Goal: Use online tool/utility: Utilize a website feature to perform a specific function

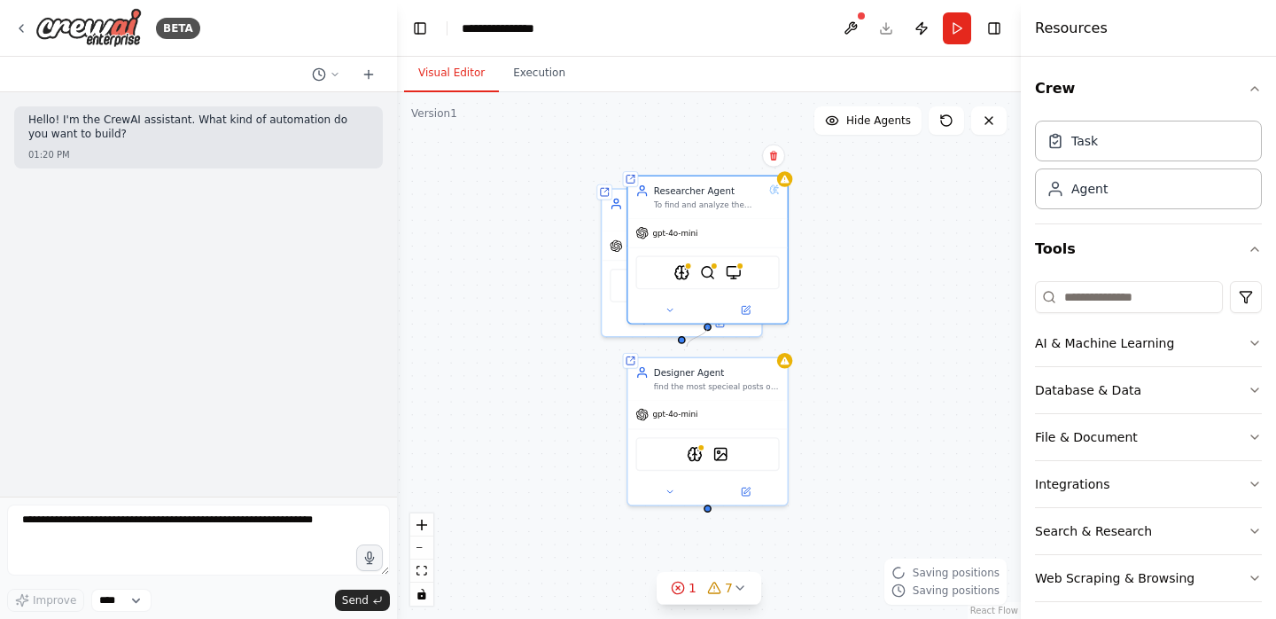
scroll to position [313, 0]
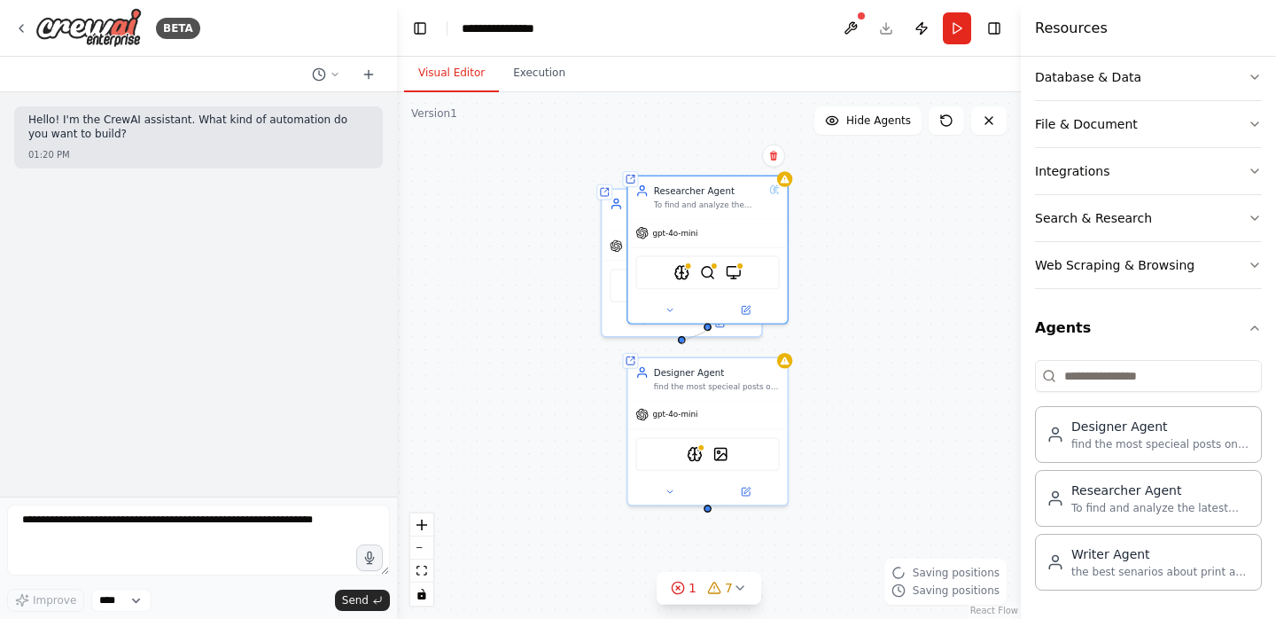
click at [682, 344] on div "Shared agent from repository Designer Agent find the most specieal posts on the…" at bounding box center [709, 355] width 624 height 526
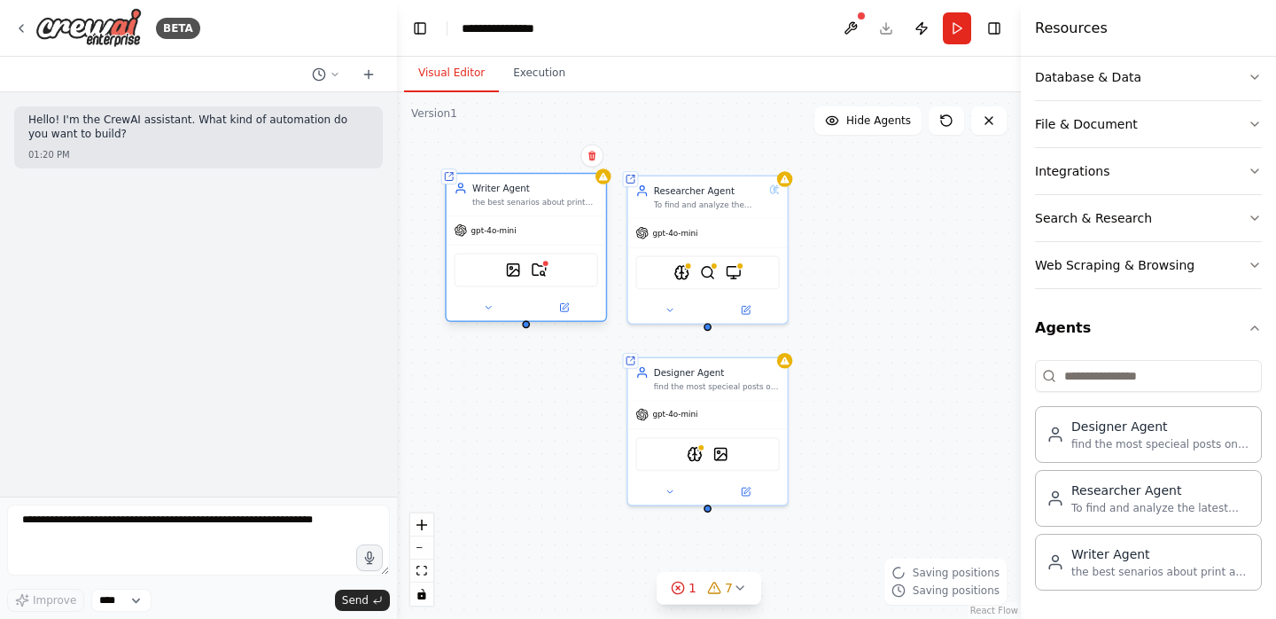
drag, startPoint x: 672, startPoint y: 241, endPoint x: 563, endPoint y: 236, distance: 109.1
click at [563, 236] on div "gpt-4o-mini" at bounding box center [527, 230] width 160 height 28
click at [267, 500] on form "Improve **** Send" at bounding box center [198, 557] width 397 height 122
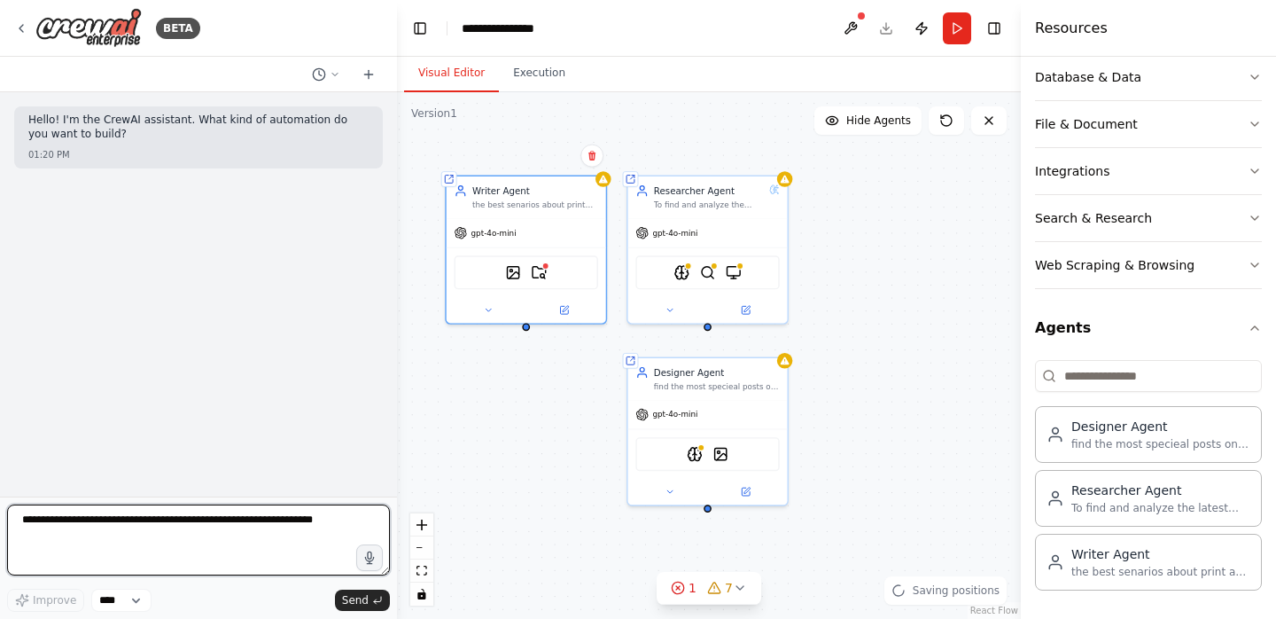
click at [269, 532] on textarea at bounding box center [198, 539] width 383 height 71
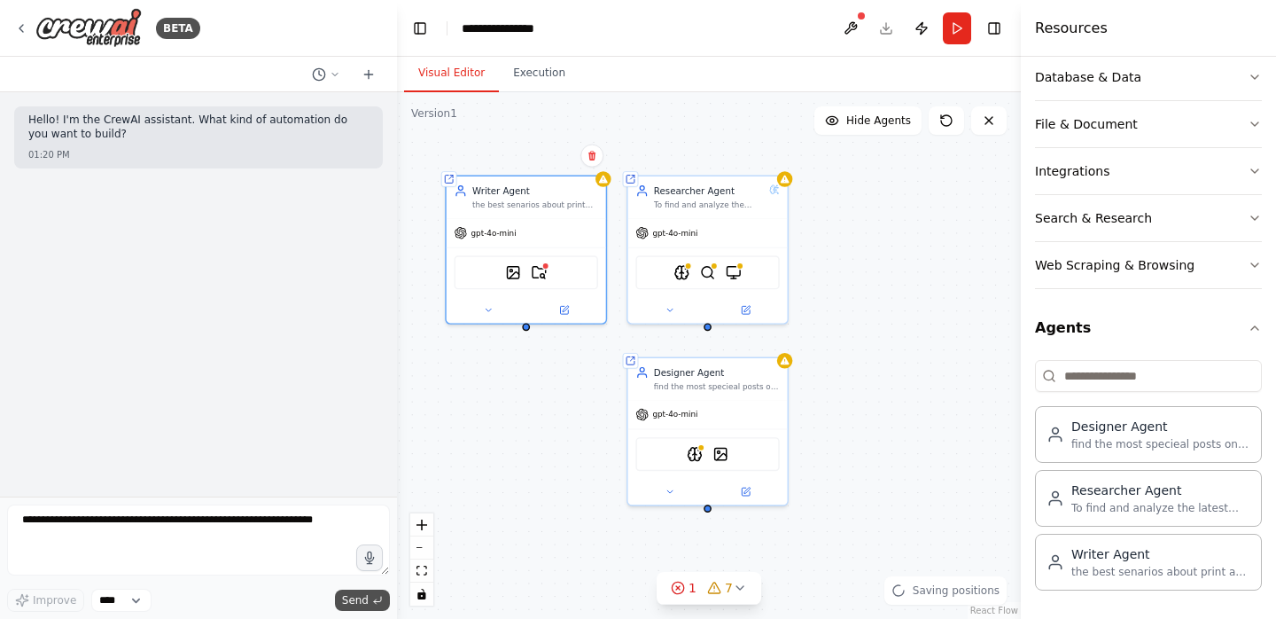
click at [378, 600] on icon "submit" at bounding box center [377, 600] width 11 height 11
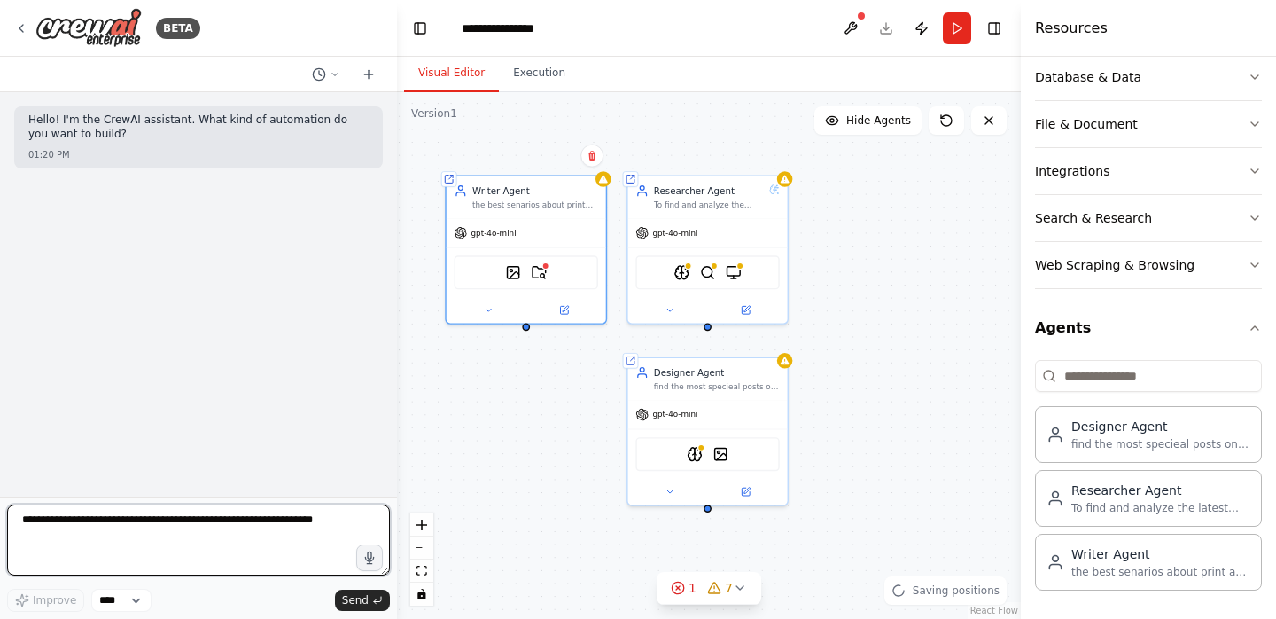
click at [300, 528] on textarea at bounding box center [198, 539] width 383 height 71
type textarea "**********"
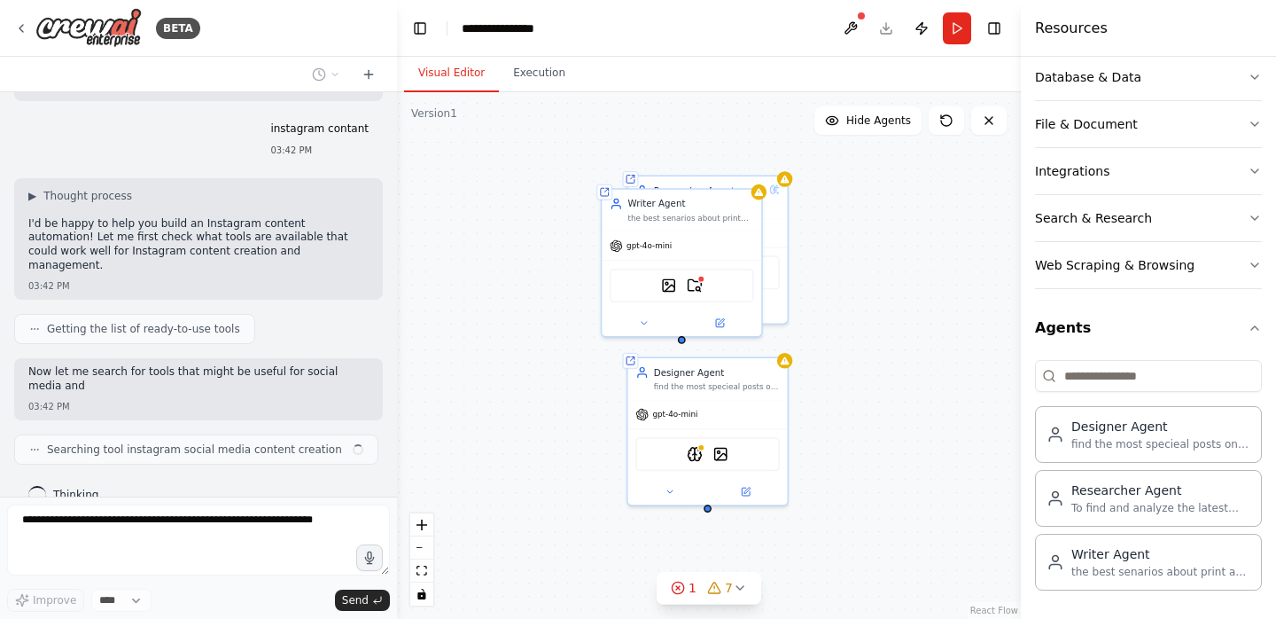
scroll to position [82, 0]
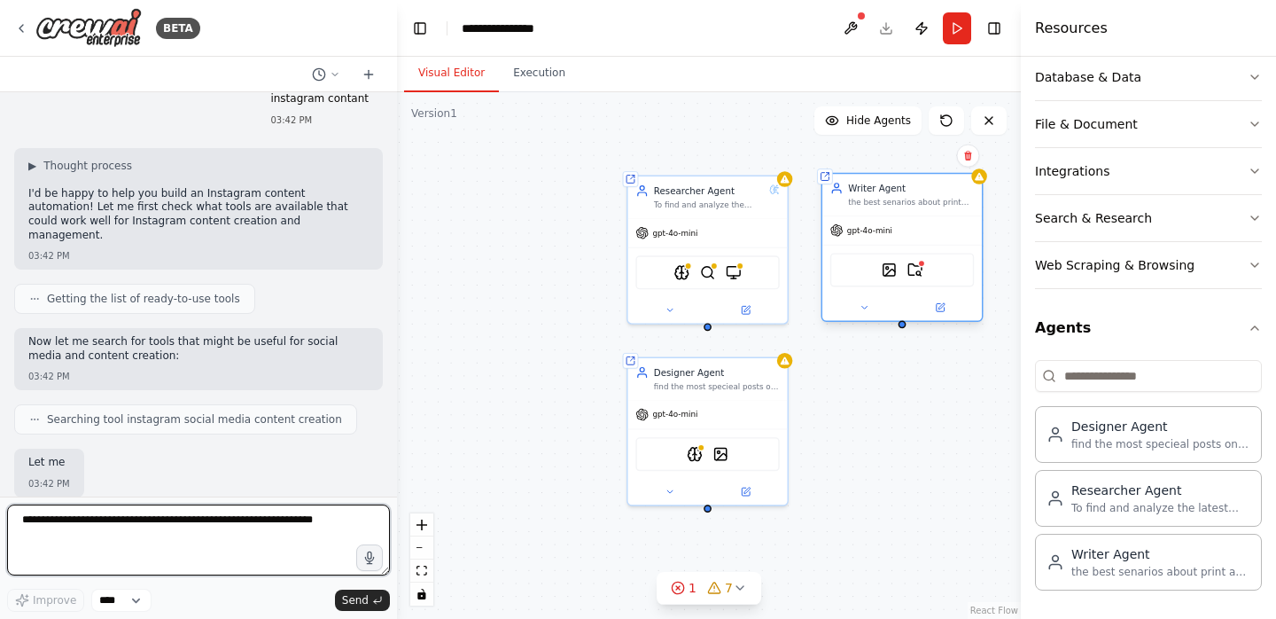
drag, startPoint x: 674, startPoint y: 258, endPoint x: 894, endPoint y: 246, distance: 220.1
click at [894, 246] on div "DallETool DirectorySearchTool" at bounding box center [902, 270] width 160 height 50
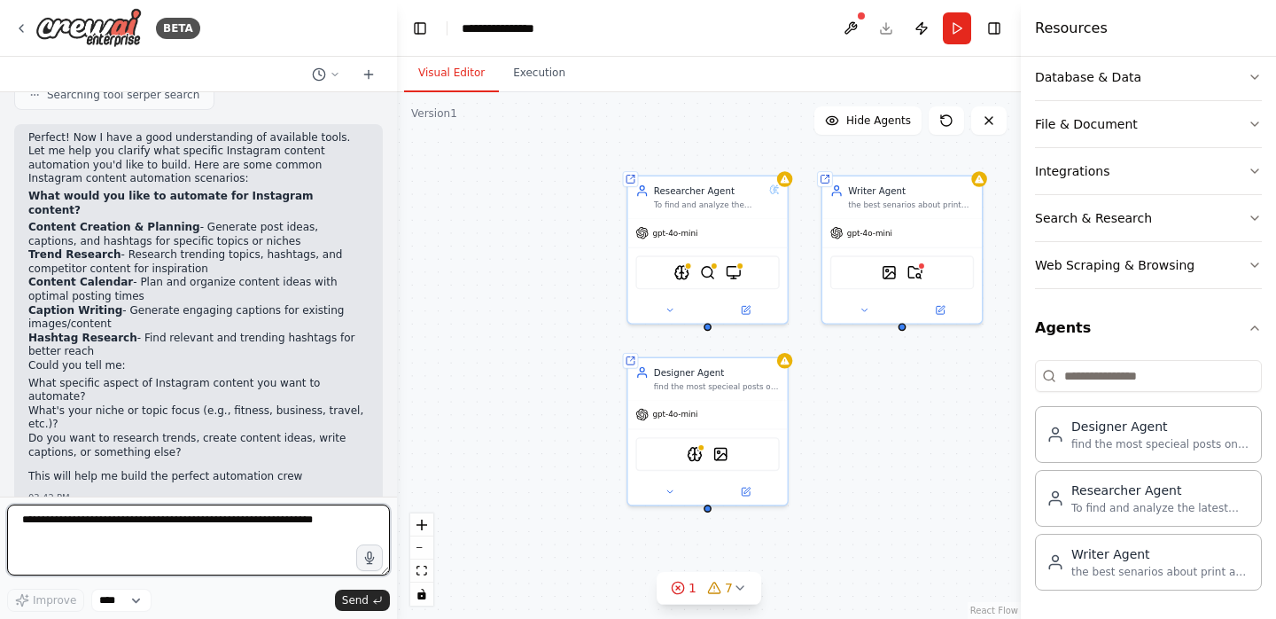
scroll to position [602, 0]
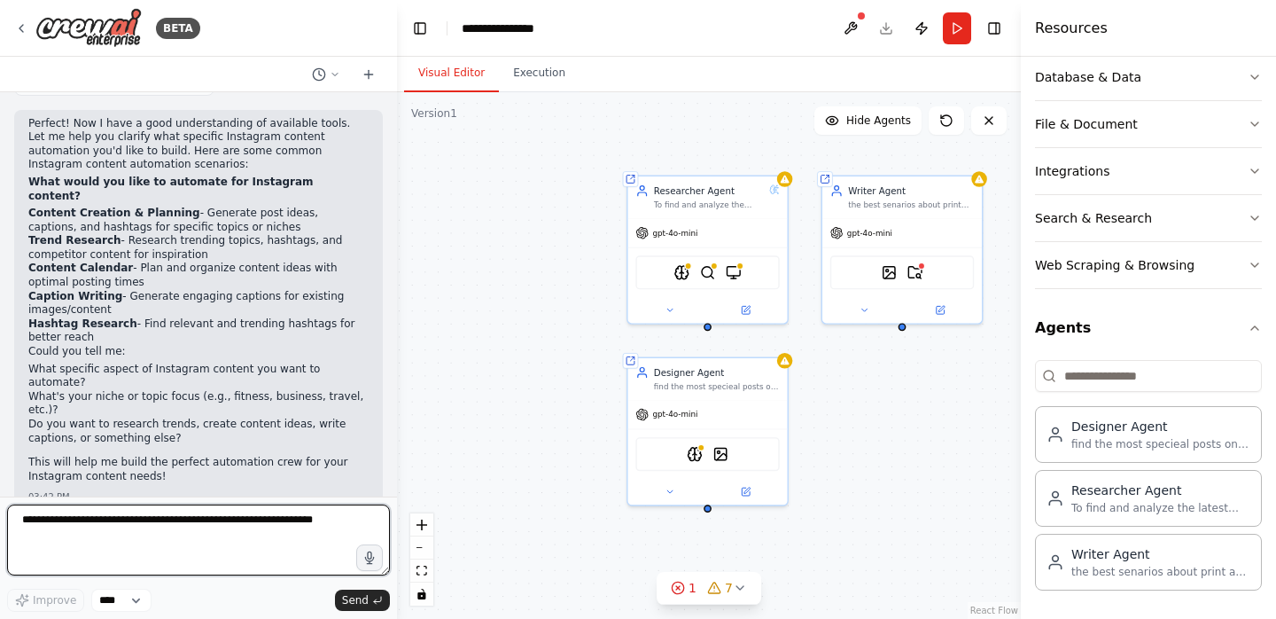
click at [240, 517] on textarea at bounding box center [198, 539] width 383 height 71
type textarea "**********"
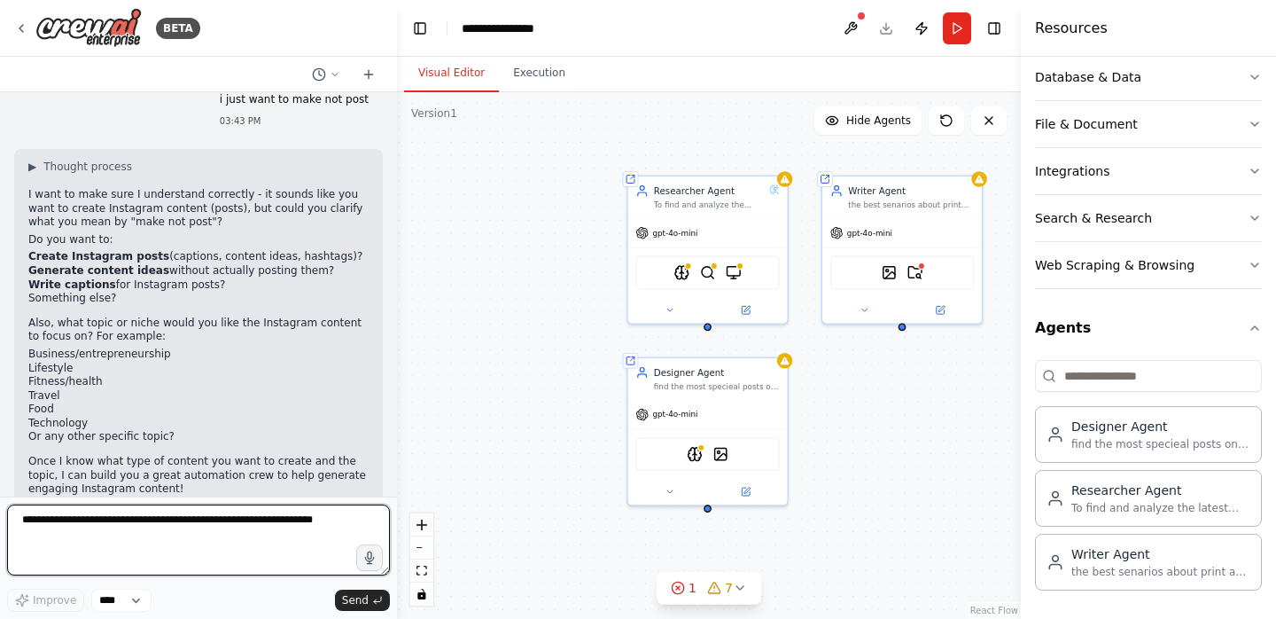
scroll to position [1053, 0]
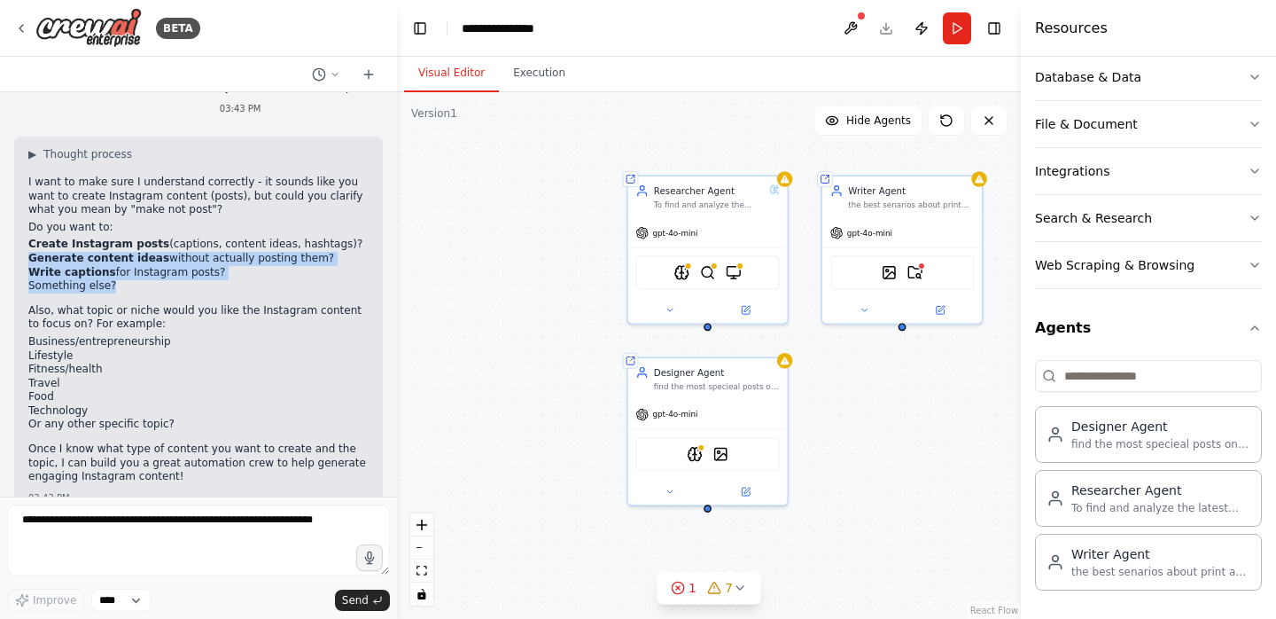
drag, startPoint x: 29, startPoint y: 229, endPoint x: 141, endPoint y: 253, distance: 114.2
click at [142, 253] on ul "Create Instagram posts (captions, content ideas, hashtags)? Generate content id…" at bounding box center [198, 265] width 340 height 55
copy ul "Generate content ideas without actually posting them? Write captions for Instag…"
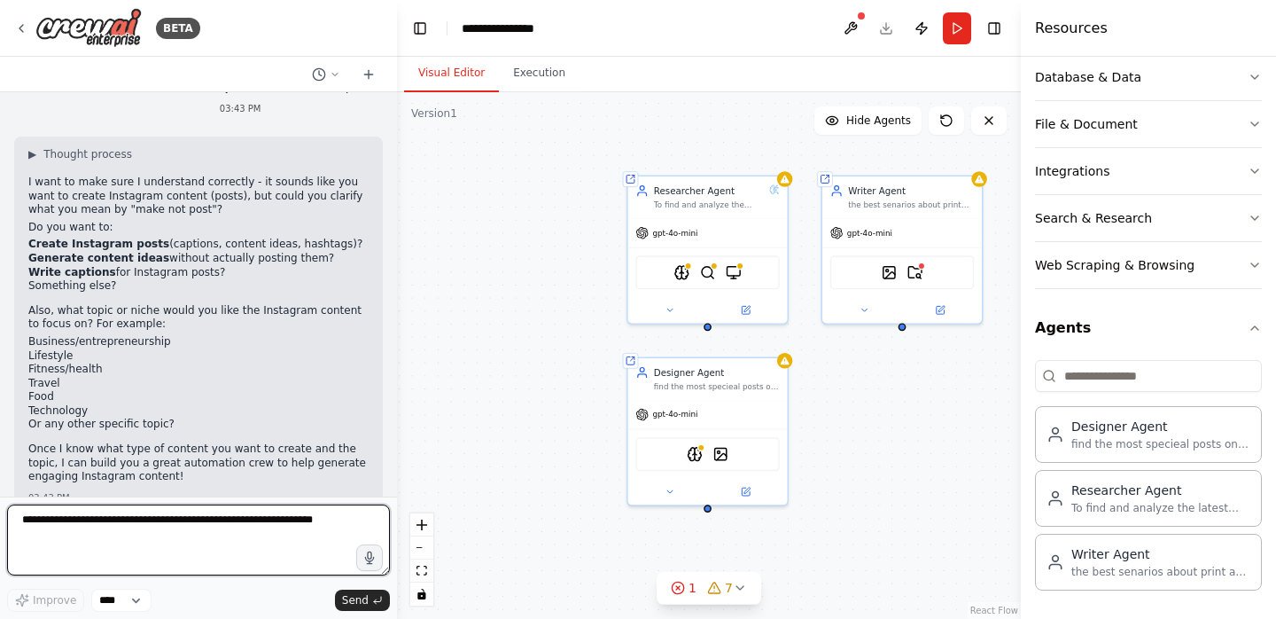
click at [114, 521] on textarea at bounding box center [198, 539] width 383 height 71
paste textarea "**********"
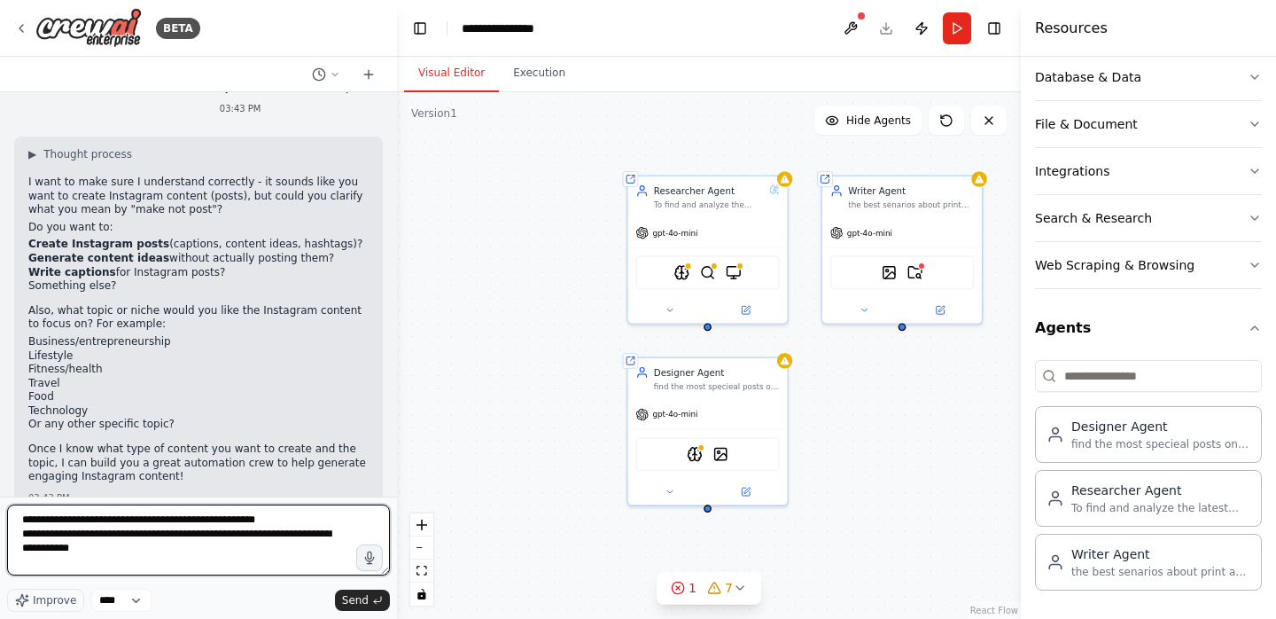
type textarea "**********"
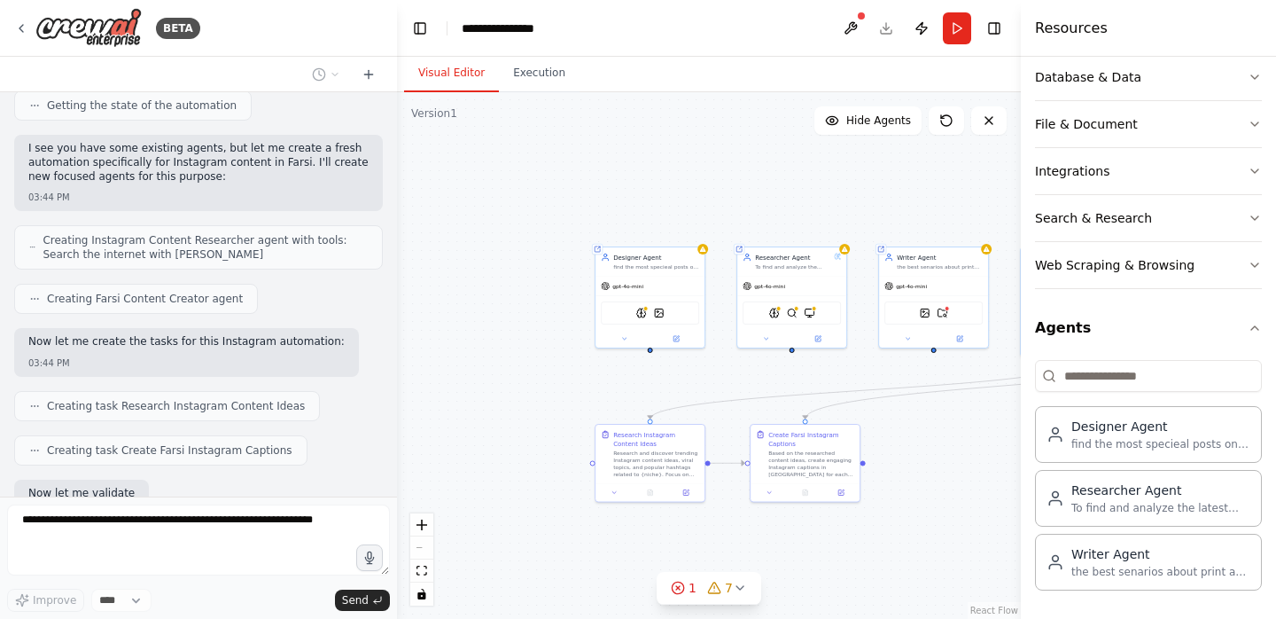
scroll to position [1807, 0]
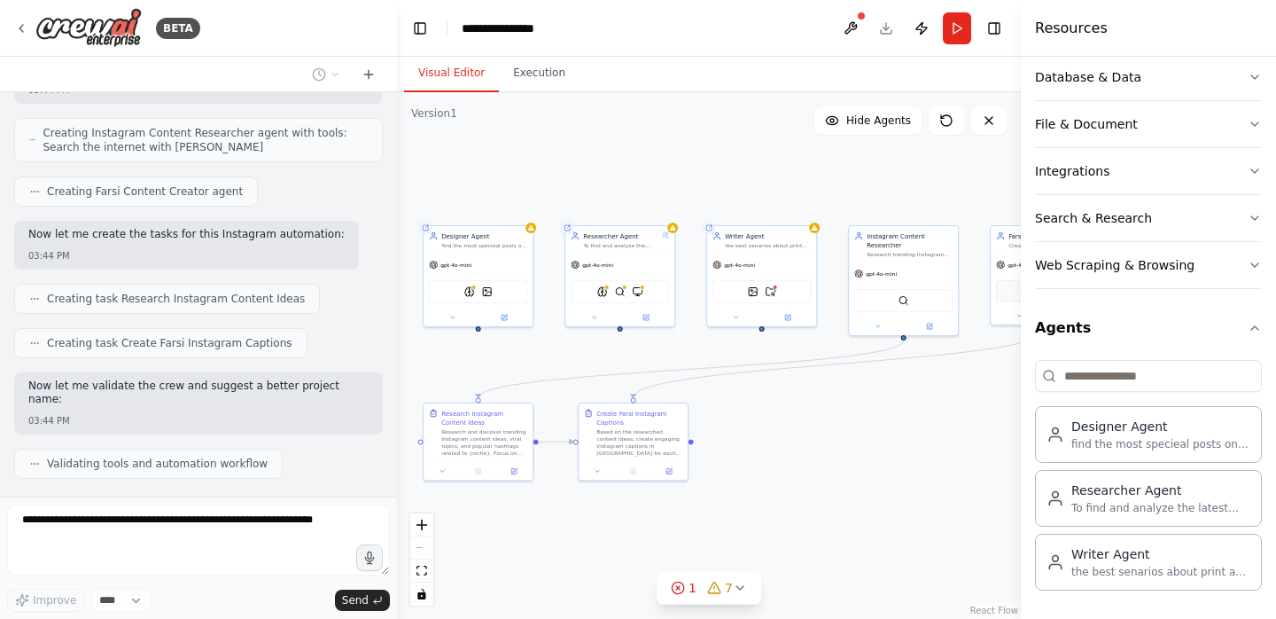
drag, startPoint x: 530, startPoint y: 234, endPoint x: 354, endPoint y: 210, distance: 178.0
click at [354, 211] on div "BETA Hello! I'm the CrewAI assistant. What kind of automation do you want to bu…" at bounding box center [638, 309] width 1276 height 619
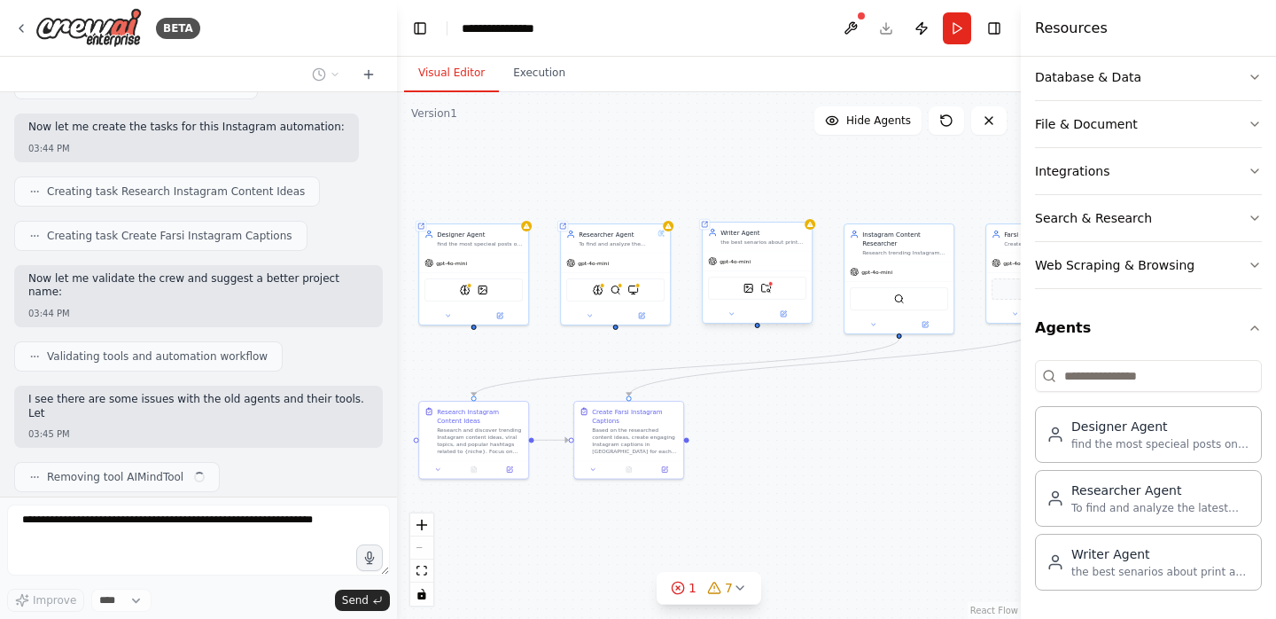
scroll to position [1928, 0]
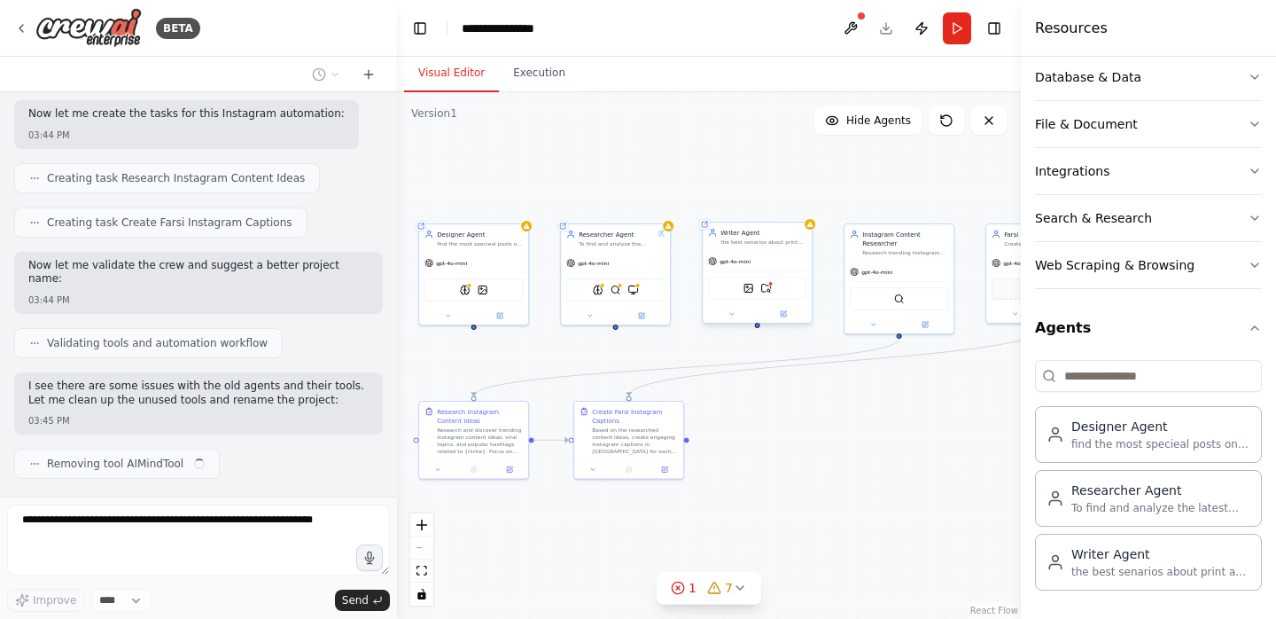
click at [737, 263] on span "gpt-4o-mini" at bounding box center [735, 261] width 31 height 7
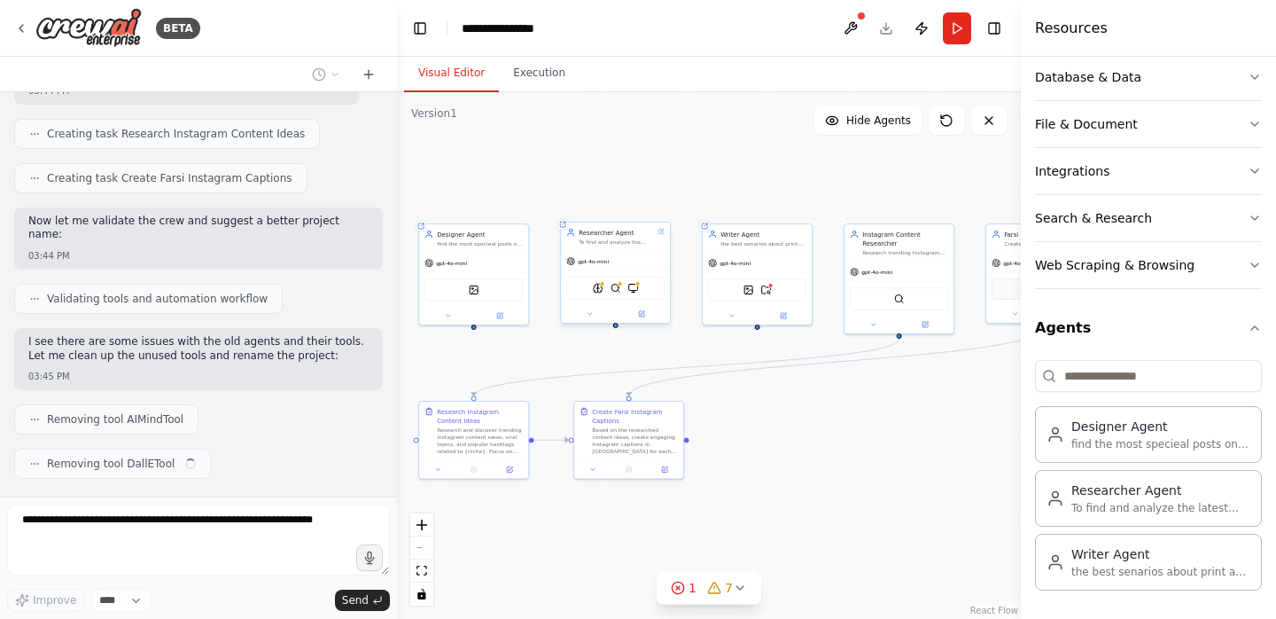
click at [637, 259] on div "gpt-4o-mini" at bounding box center [615, 261] width 109 height 19
click at [654, 203] on icon at bounding box center [656, 204] width 11 height 11
click at [651, 203] on div ".deletable-edge-delete-btn { width: 20px; height: 20px; border: 0px solid #ffff…" at bounding box center [709, 355] width 624 height 526
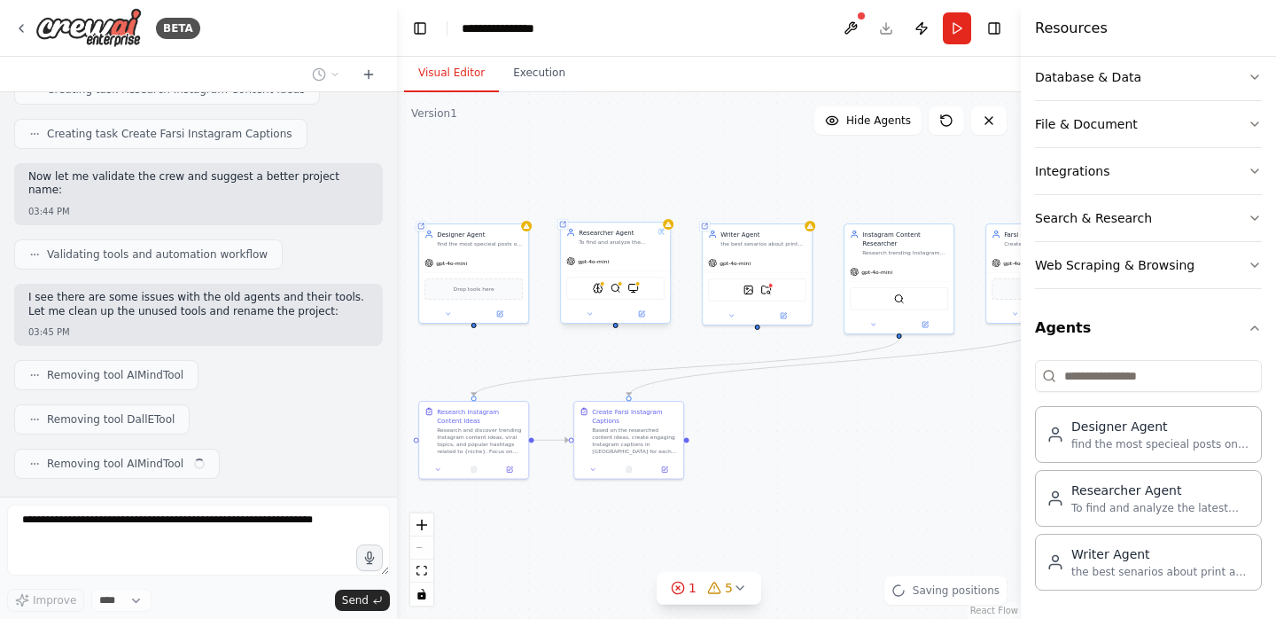
click at [630, 260] on div "gpt-4o-mini" at bounding box center [615, 261] width 109 height 19
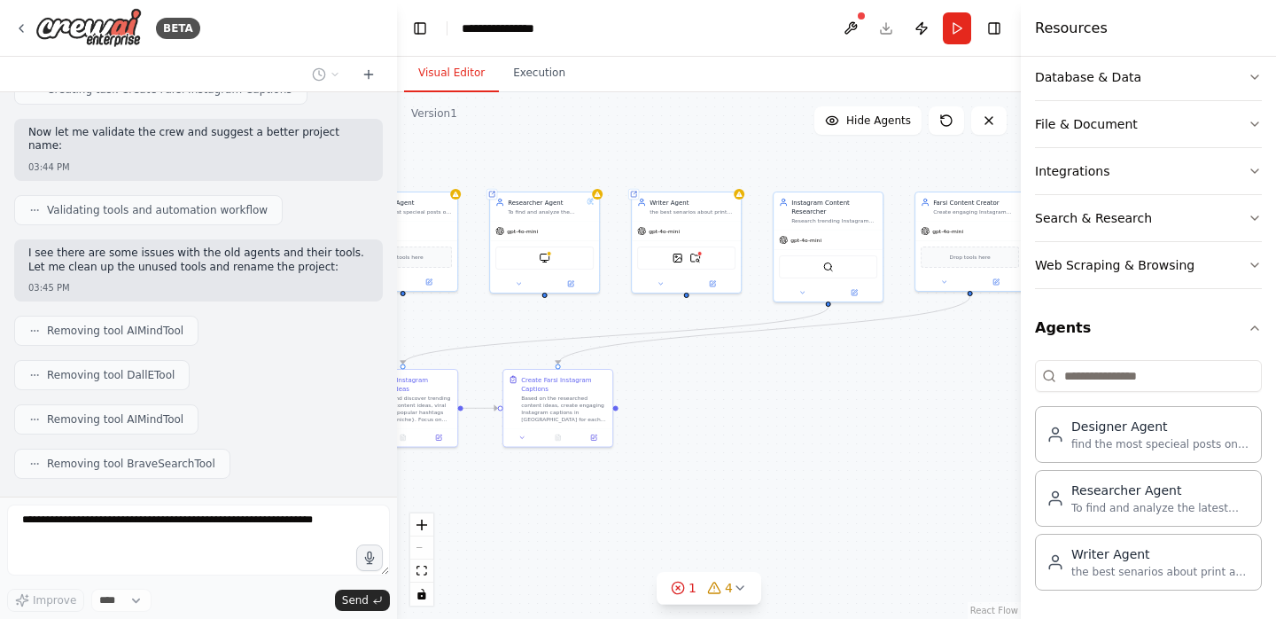
scroll to position [2105, 0]
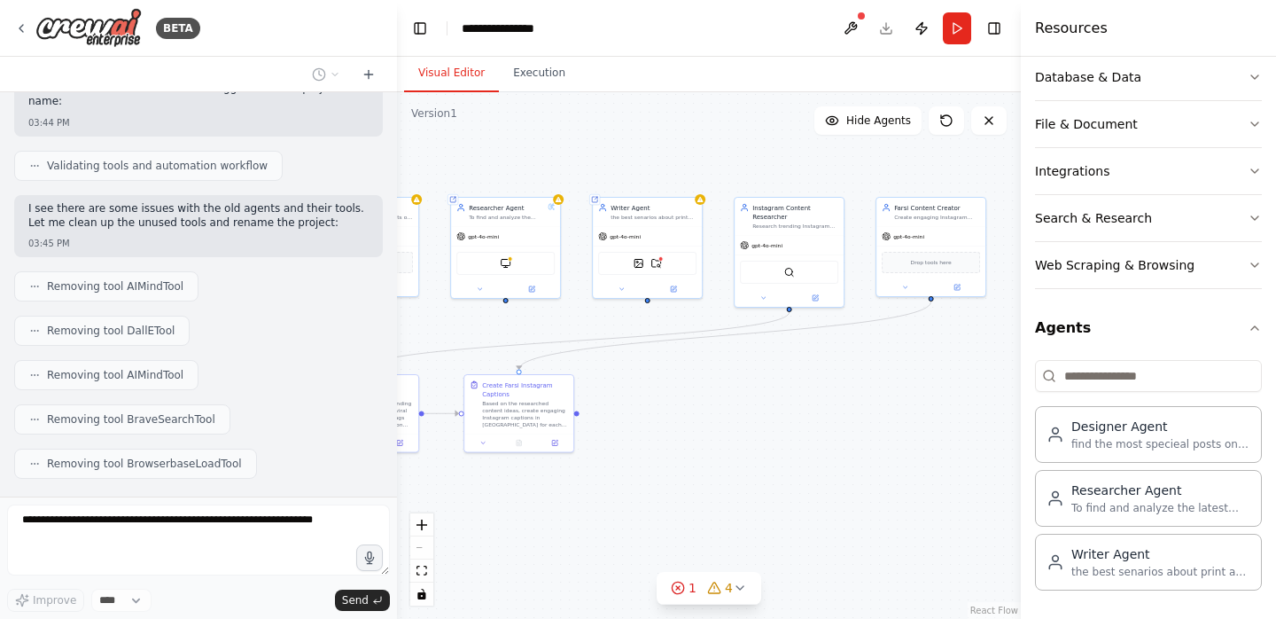
drag, startPoint x: 851, startPoint y: 458, endPoint x: 749, endPoint y: 433, distance: 104.9
click at [750, 435] on div ".deletable-edge-delete-btn { width: 20px; height: 20px; border: 0px solid #ffff…" at bounding box center [709, 355] width 624 height 526
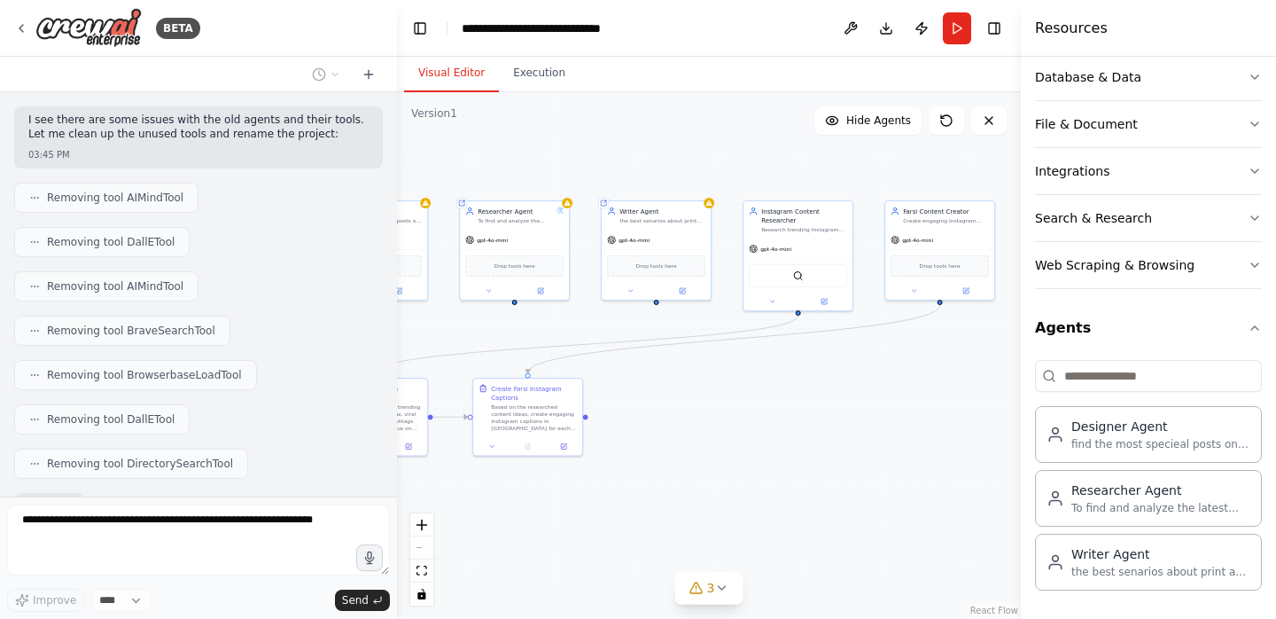
scroll to position [2301, 0]
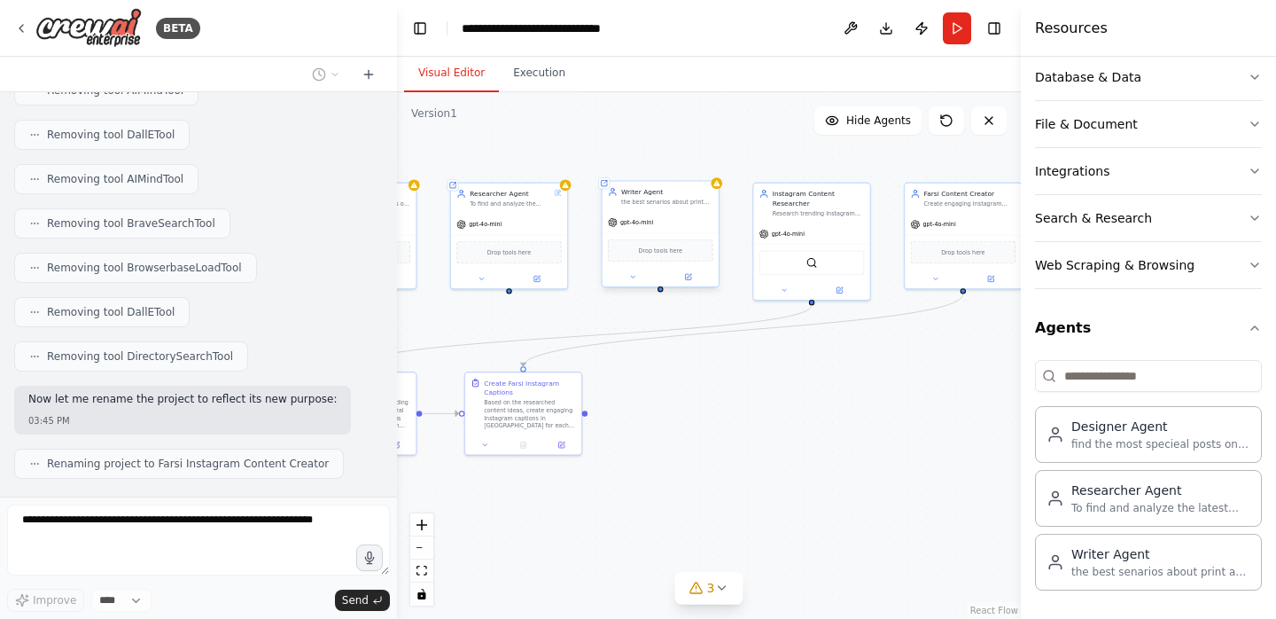
click at [670, 205] on div "the best senarios about print and advertisment and good starts" at bounding box center [667, 203] width 92 height 8
click at [704, 162] on icon at bounding box center [704, 163] width 7 height 10
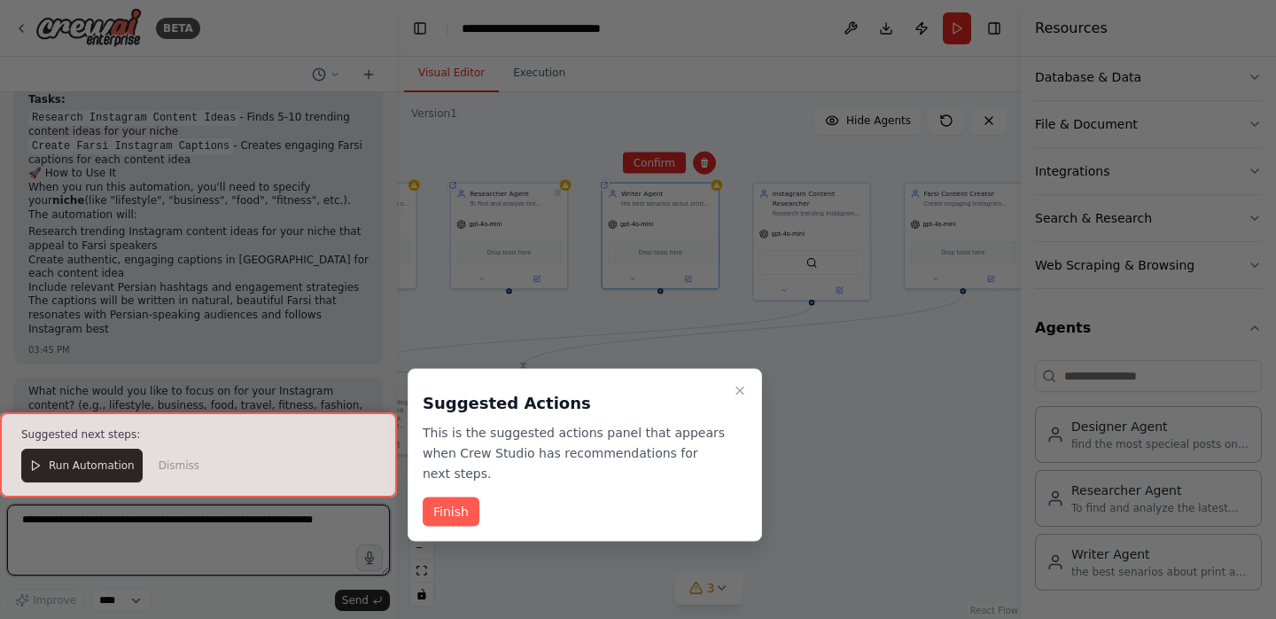
scroll to position [2850, 0]
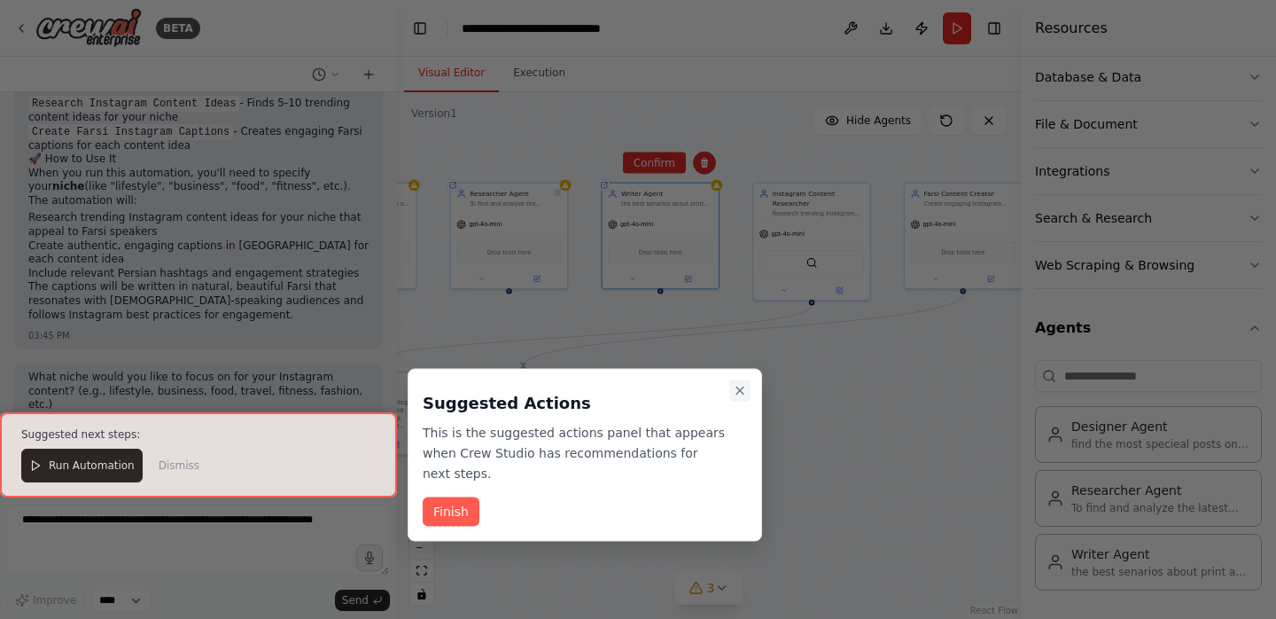
click at [741, 384] on icon "Close walkthrough" at bounding box center [740, 391] width 14 height 14
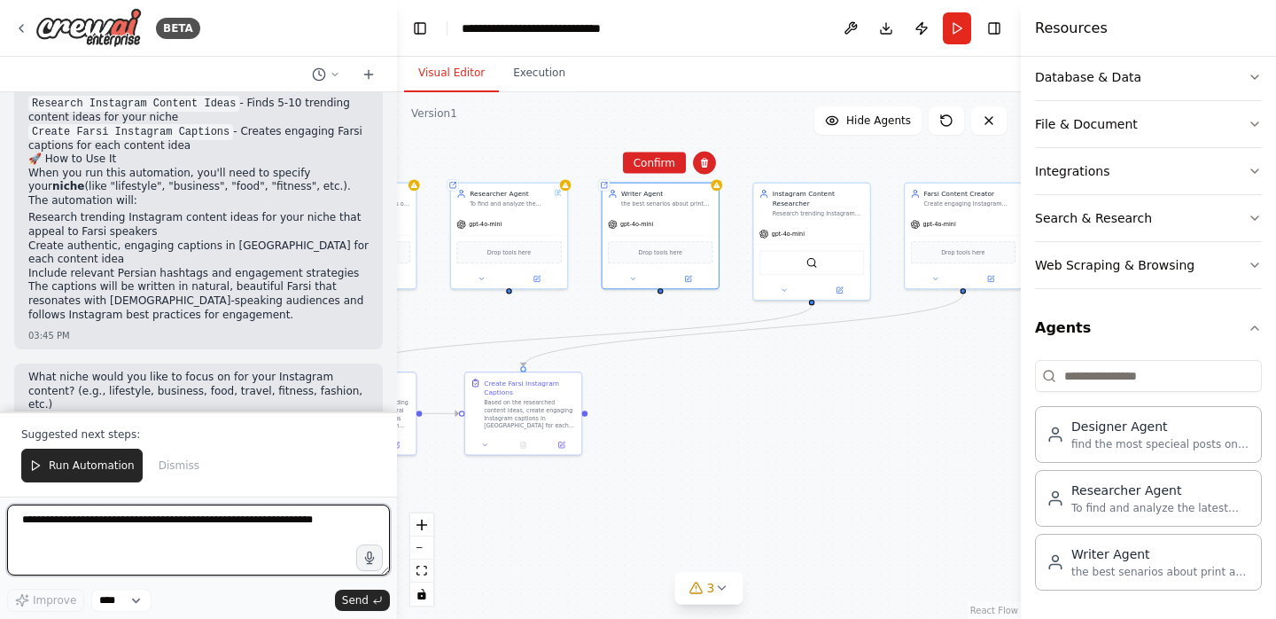
click at [180, 523] on textarea at bounding box center [198, 539] width 383 height 71
type textarea "*"
type textarea "**********"
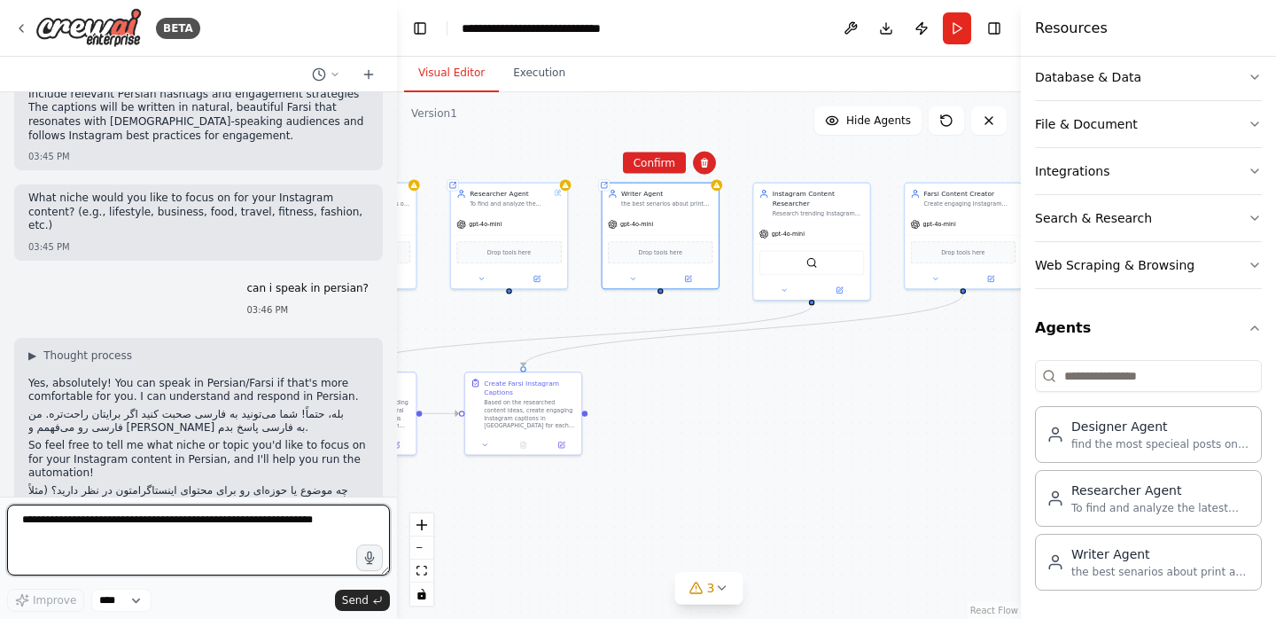
scroll to position [3043, 0]
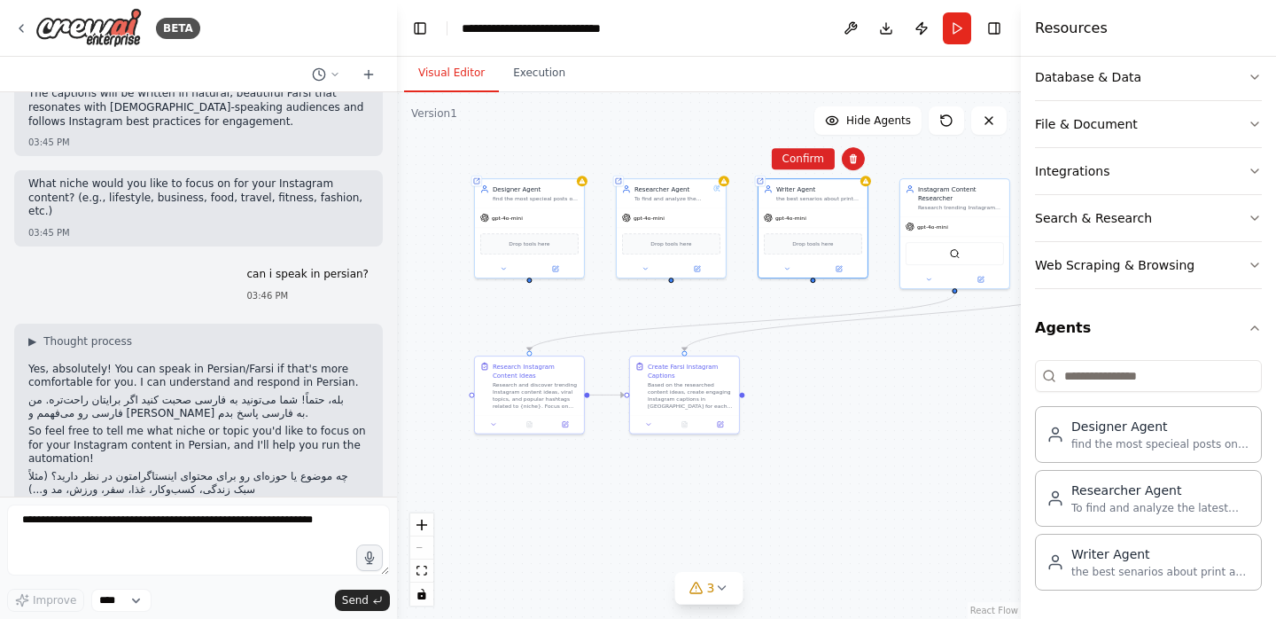
drag, startPoint x: 791, startPoint y: 389, endPoint x: 926, endPoint y: 370, distance: 136.9
click at [942, 373] on div ".deletable-edge-delete-btn { width: 20px; height: 20px; border: 0px solid #ffff…" at bounding box center [709, 355] width 624 height 526
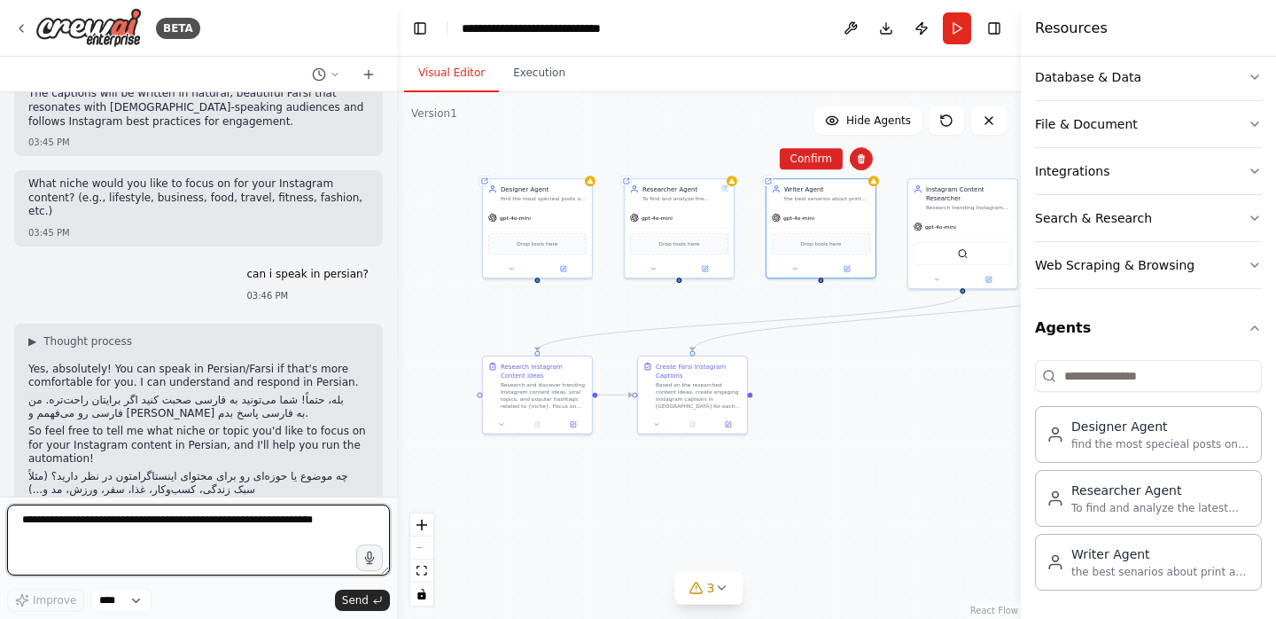
click at [163, 522] on textarea at bounding box center [198, 539] width 383 height 71
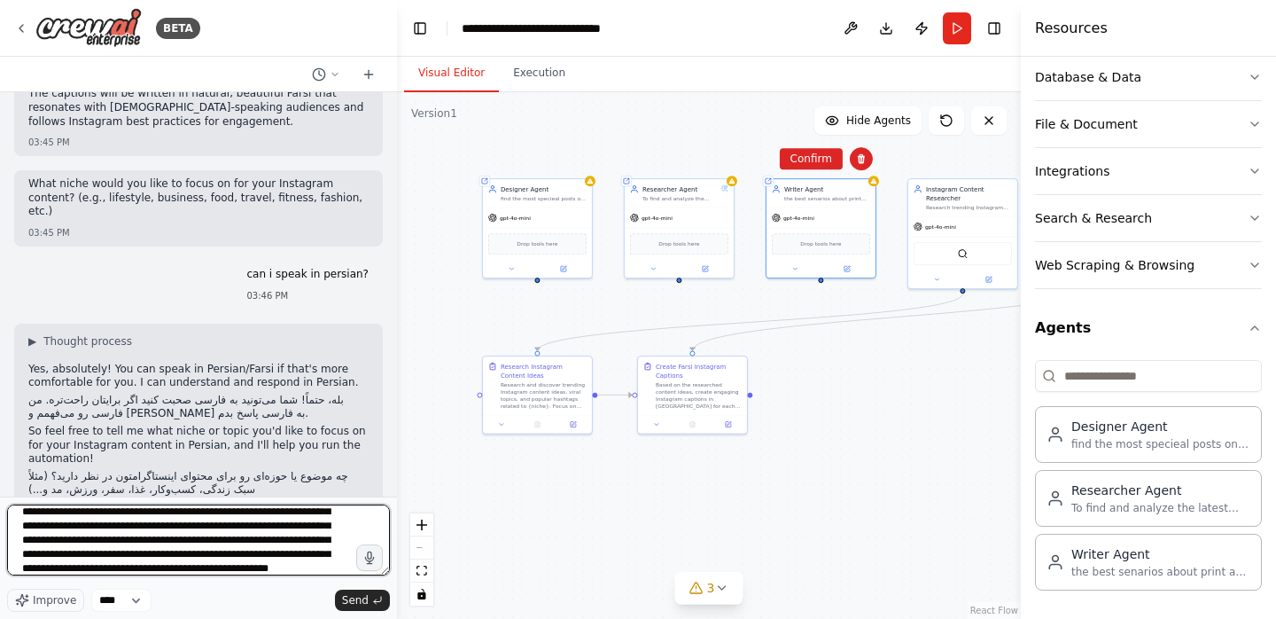
scroll to position [51, 0]
type textarea "**********"
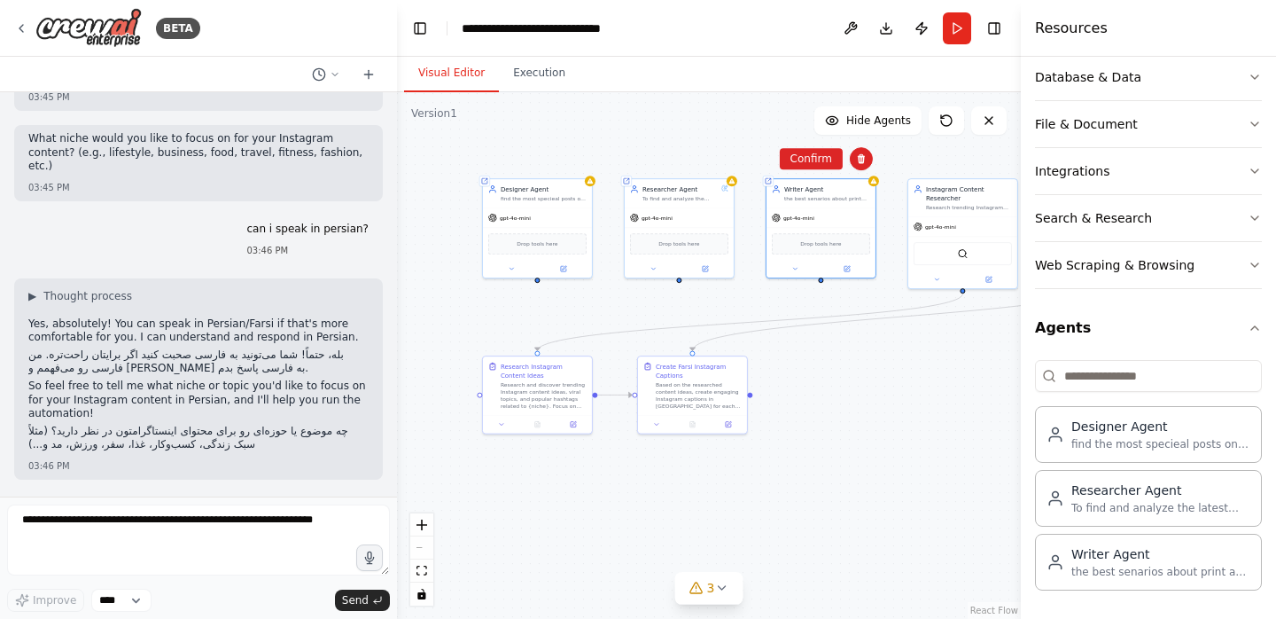
scroll to position [3235, 0]
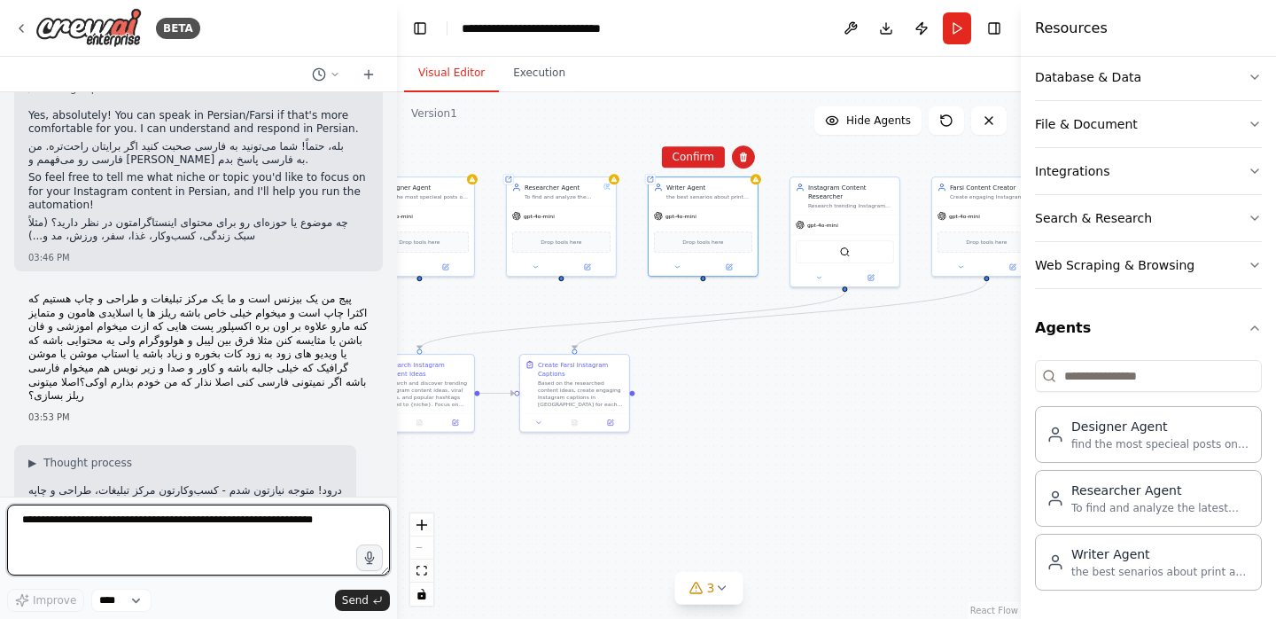
drag, startPoint x: 964, startPoint y: 390, endPoint x: 852, endPoint y: 390, distance: 112.6
click at [853, 390] on div ".deletable-edge-delete-btn { width: 20px; height: 20px; border: 0px solid #ffff…" at bounding box center [709, 355] width 624 height 526
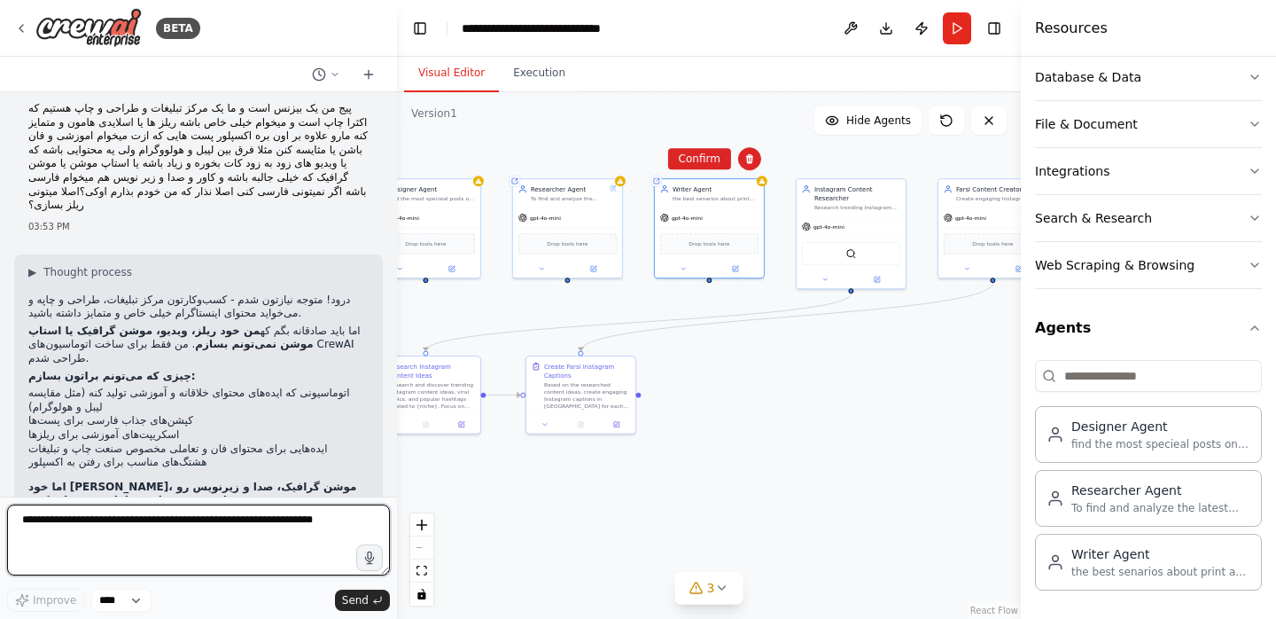
scroll to position [3502, 0]
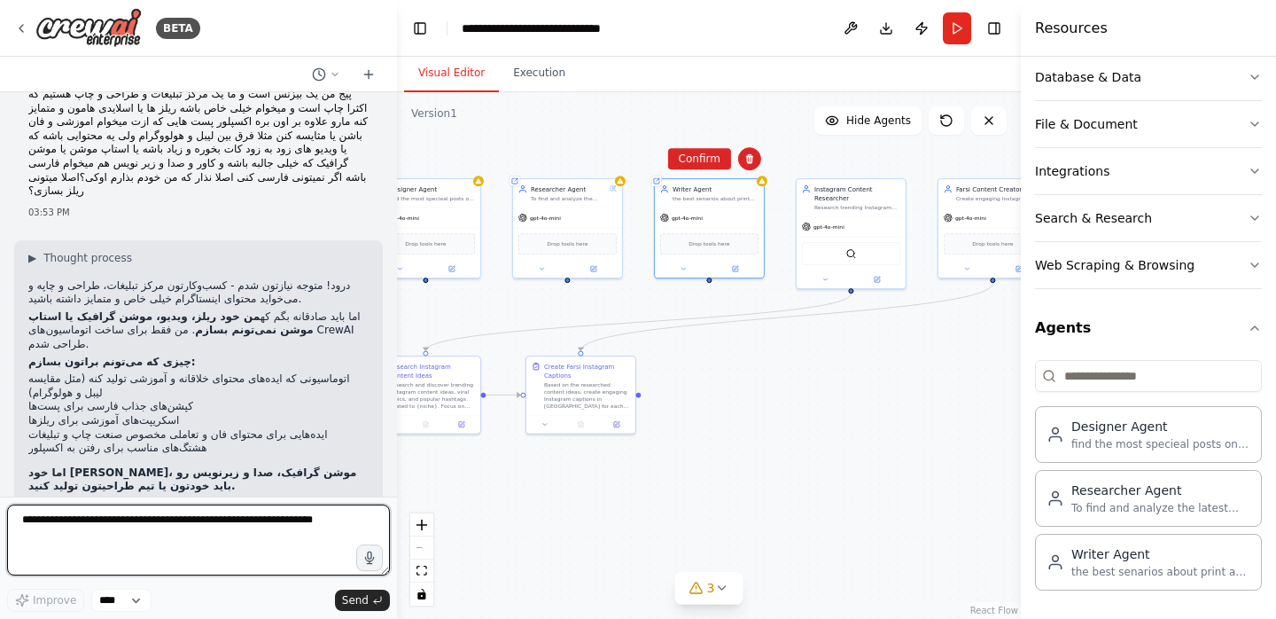
click at [206, 534] on textarea at bounding box center [198, 539] width 383 height 71
type textarea "**********"
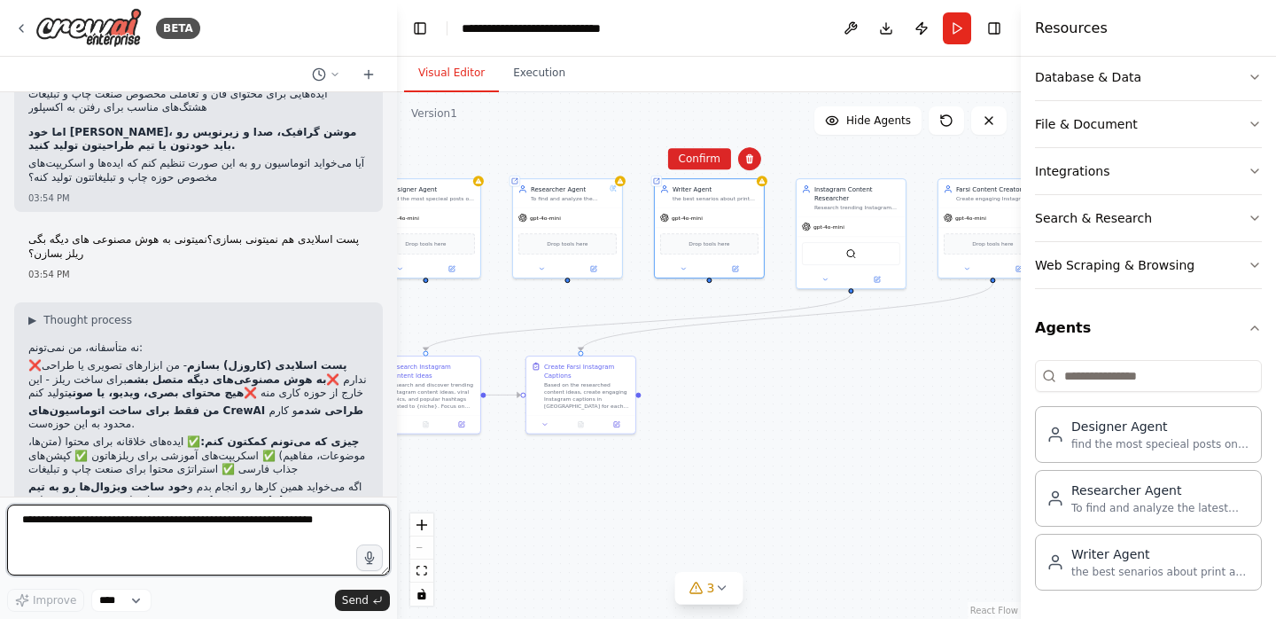
scroll to position [3873, 0]
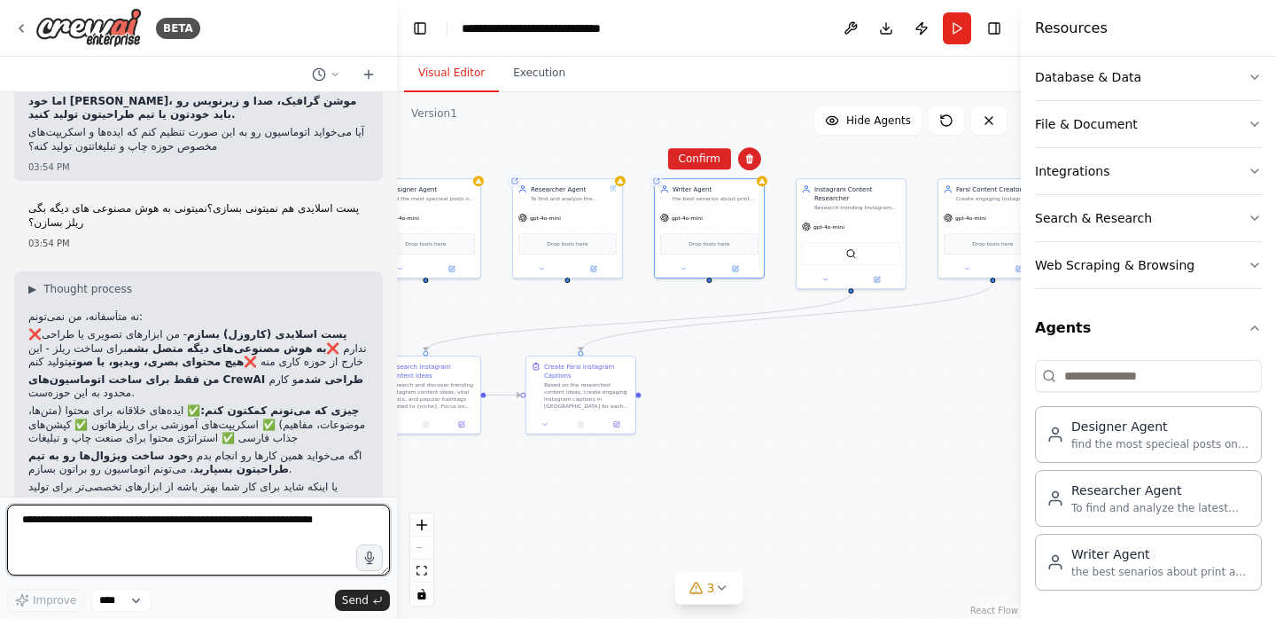
click at [277, 528] on textarea at bounding box center [198, 539] width 383 height 71
type textarea "**********"
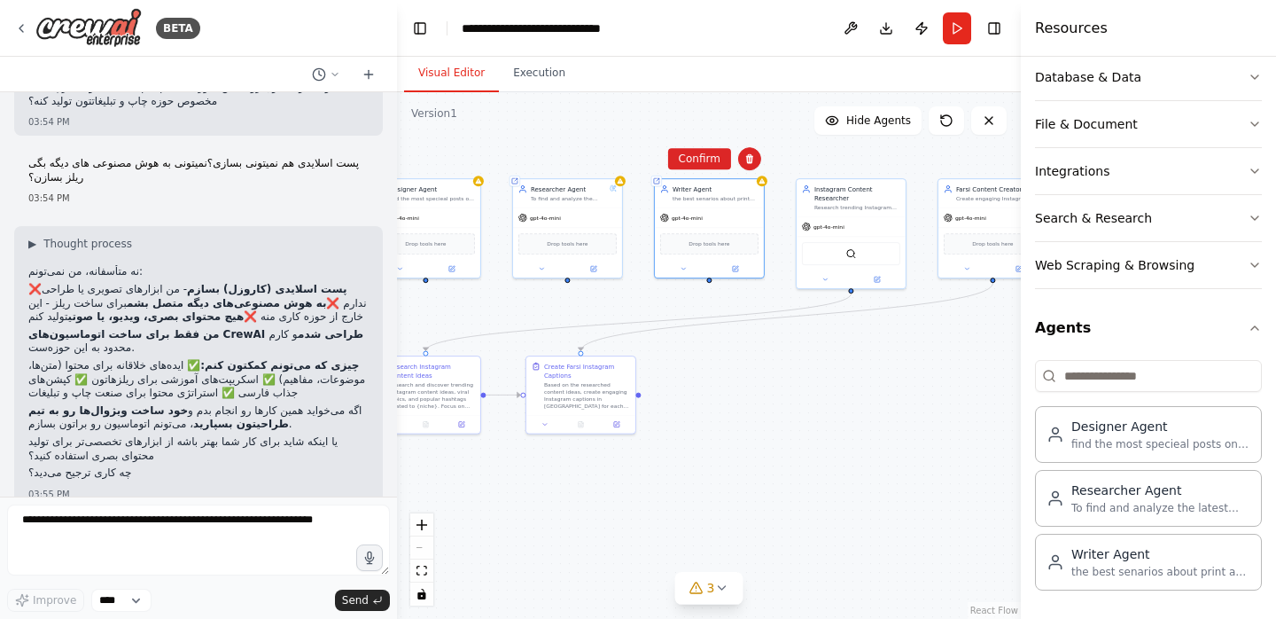
scroll to position [3982, 0]
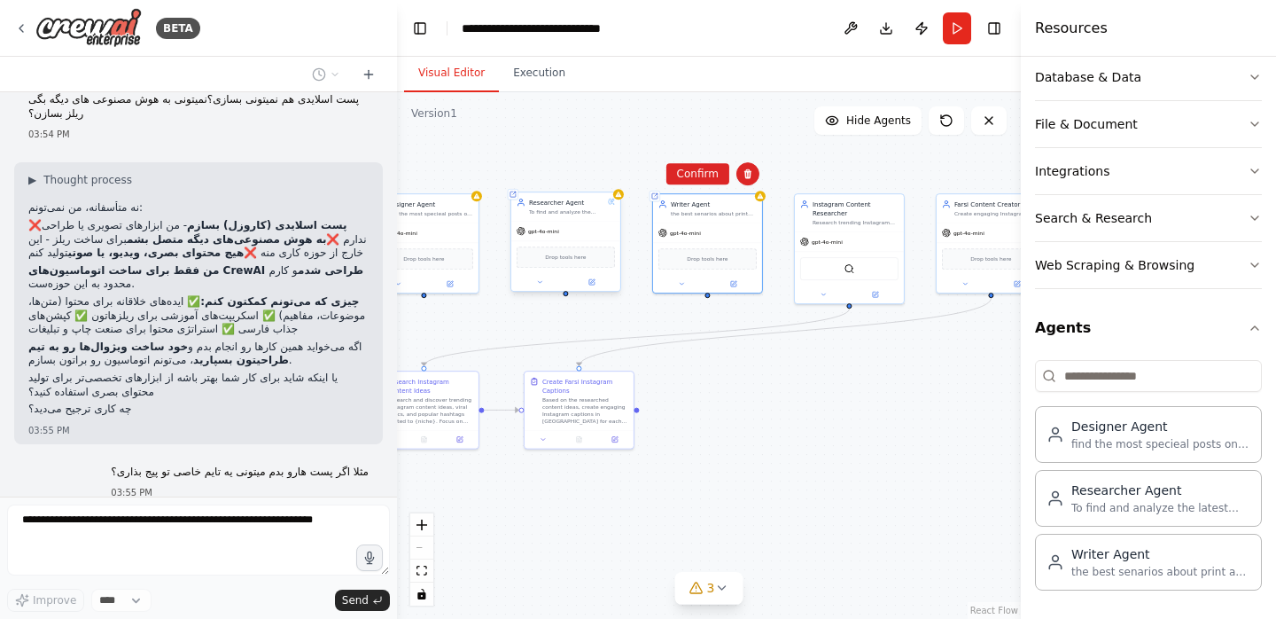
drag, startPoint x: 557, startPoint y: 160, endPoint x: 557, endPoint y: 210, distance: 50.5
click at [557, 175] on div ".deletable-edge-delete-btn { width: 20px; height: 20px; border: 0px solid #ffff…" at bounding box center [709, 355] width 624 height 526
click at [568, 301] on div ".deletable-edge-delete-btn { width: 20px; height: 20px; border: 0px solid #ffff…" at bounding box center [709, 355] width 624 height 526
click at [568, 300] on div ".deletable-edge-delete-btn { width: 20px; height: 20px; border: 0px solid #ffff…" at bounding box center [709, 355] width 624 height 526
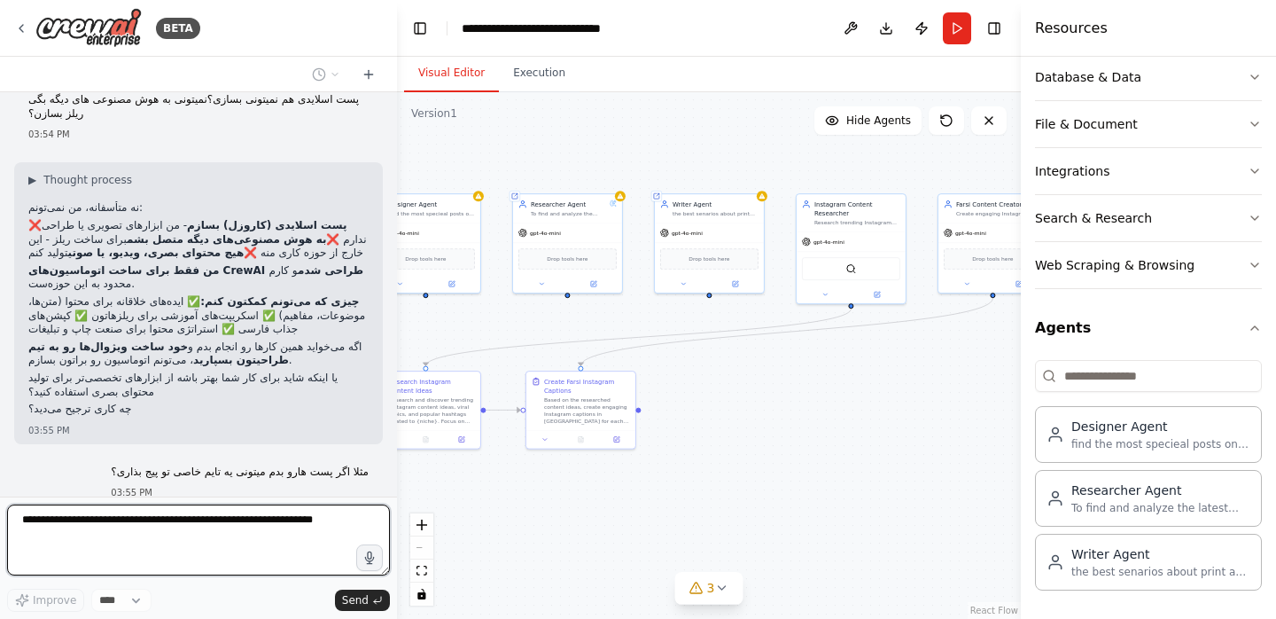
click at [568, 300] on div ".deletable-edge-delete-btn { width: 20px; height: 20px; border: 0px solid #ffff…" at bounding box center [709, 355] width 624 height 526
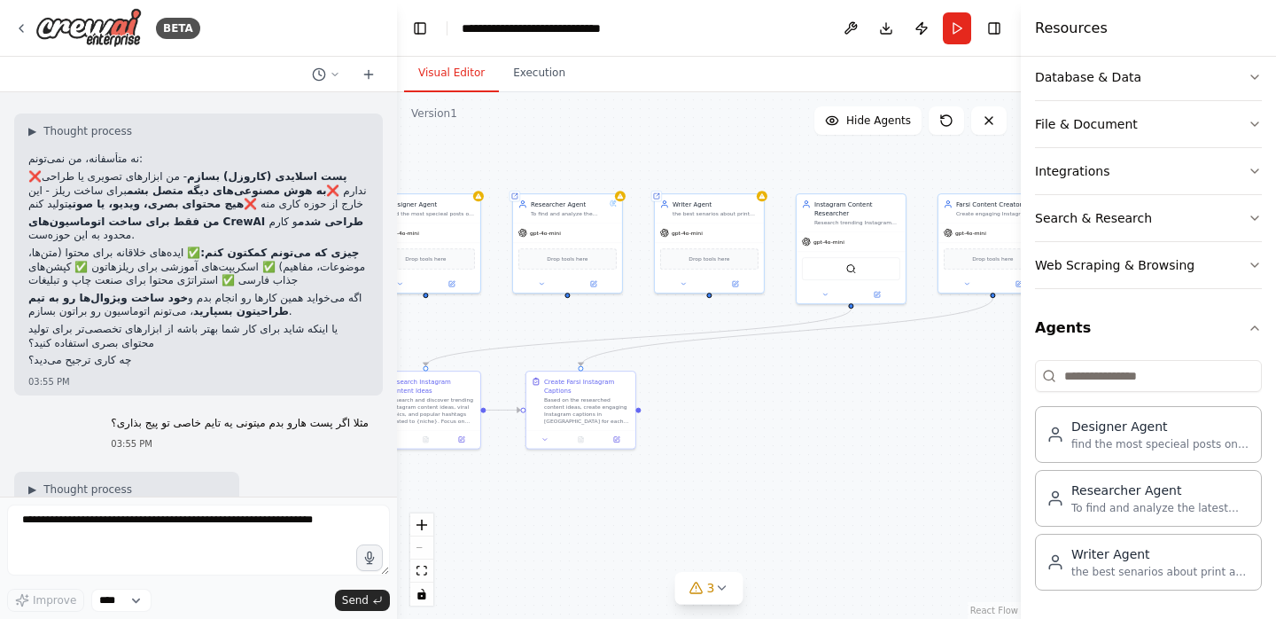
click at [568, 300] on div ".deletable-edge-delete-btn { width: 20px; height: 20px; border: 0px solid #ffff…" at bounding box center [709, 355] width 624 height 526
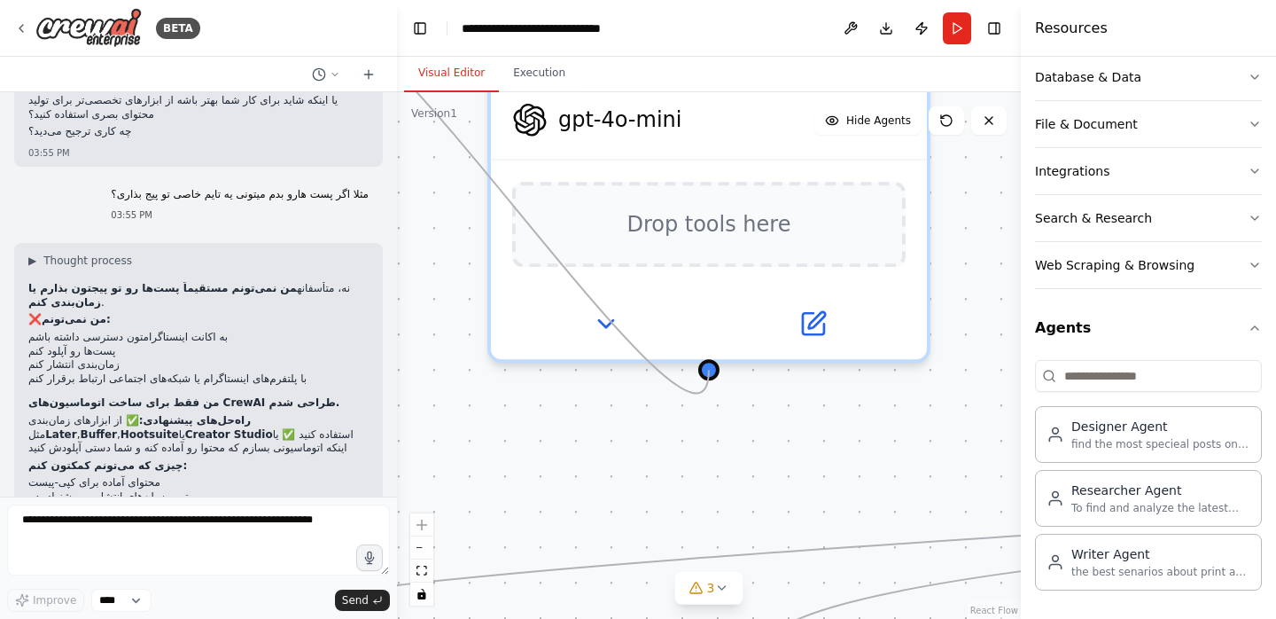
scroll to position [4249, 0]
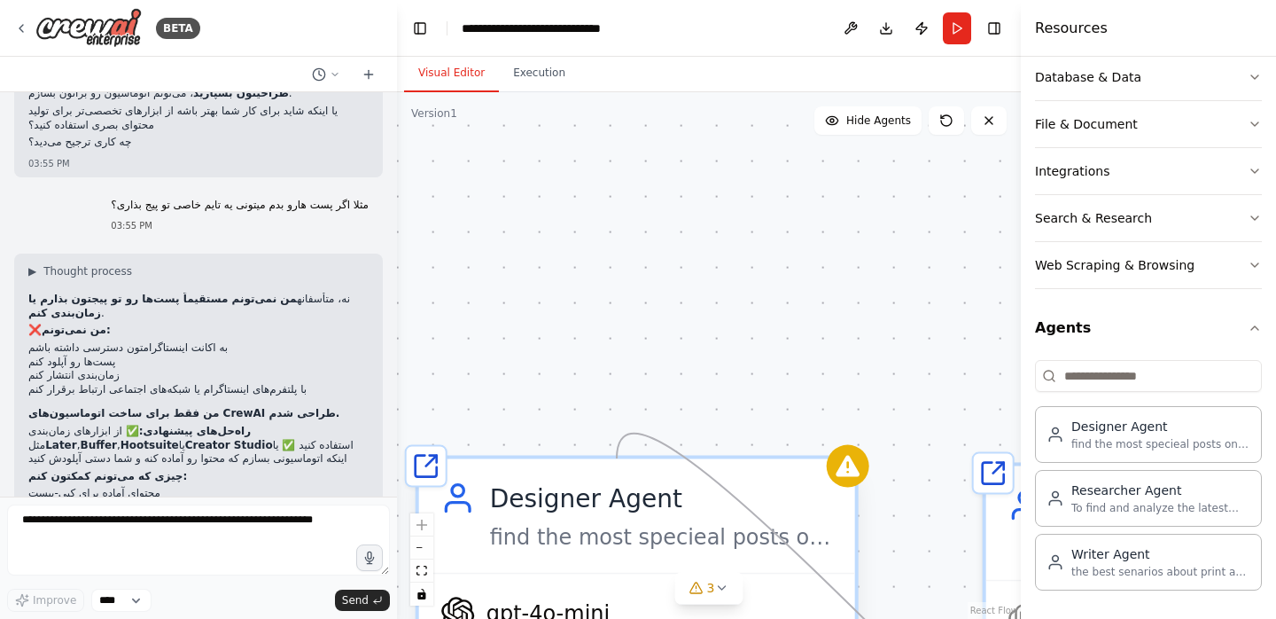
drag, startPoint x: 565, startPoint y: 279, endPoint x: 626, endPoint y: 457, distance: 188.3
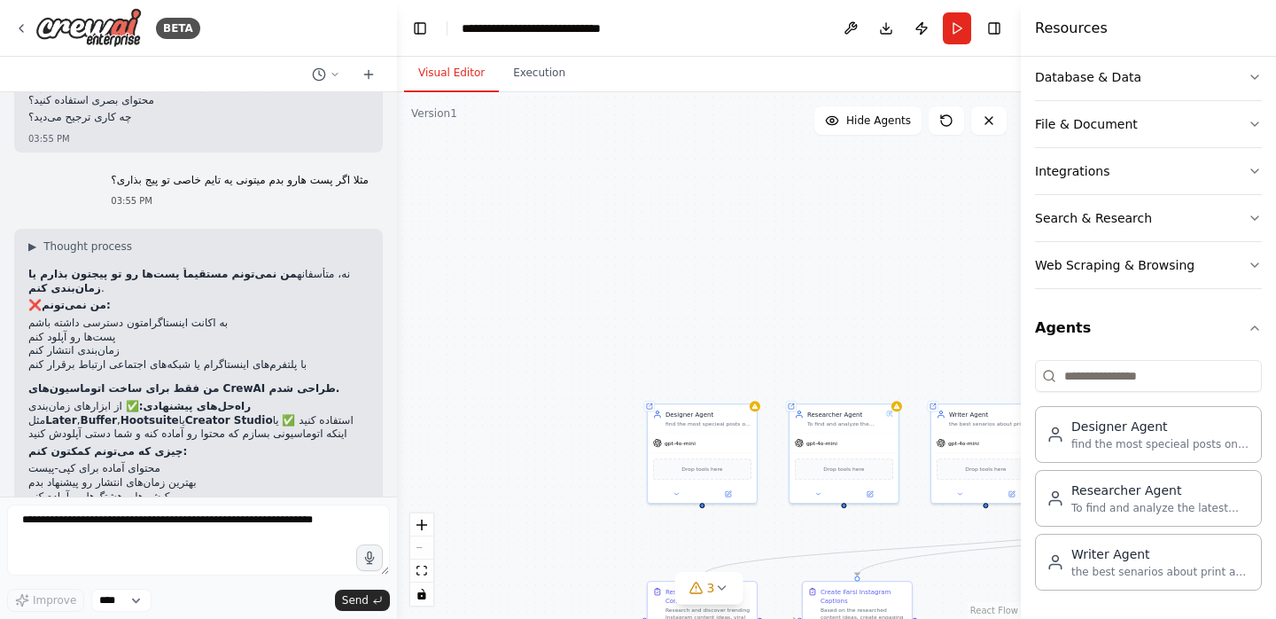
scroll to position [4277, 0]
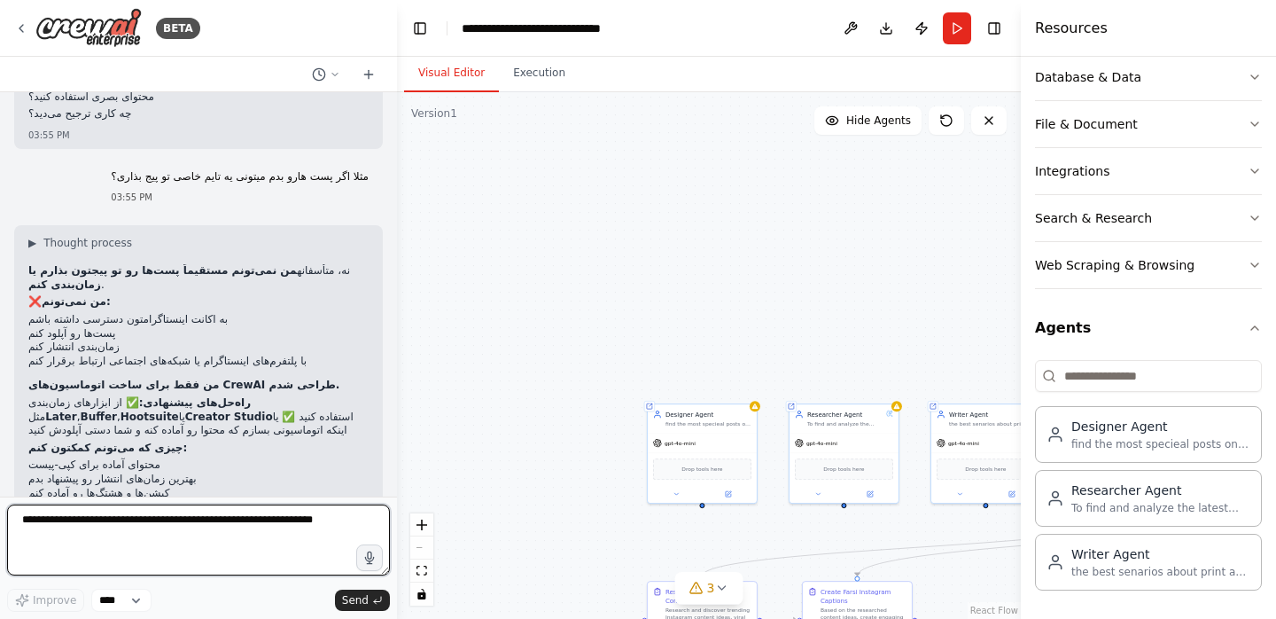
click at [189, 510] on textarea at bounding box center [198, 539] width 383 height 71
type textarea "**********"
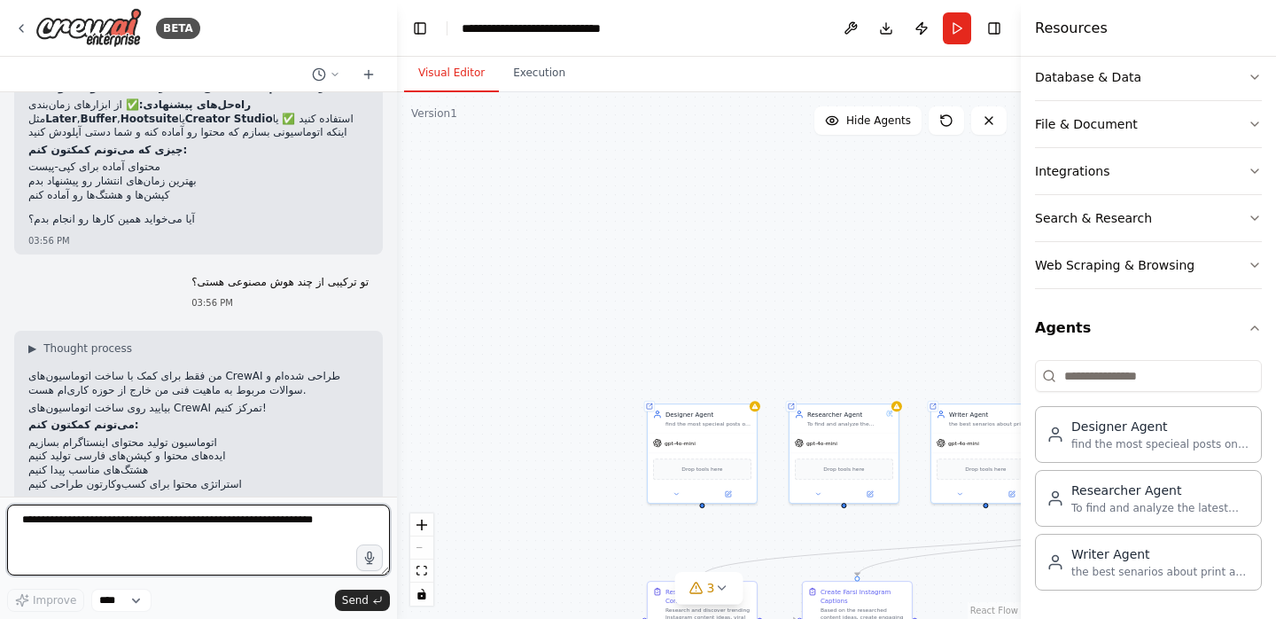
scroll to position [4579, 0]
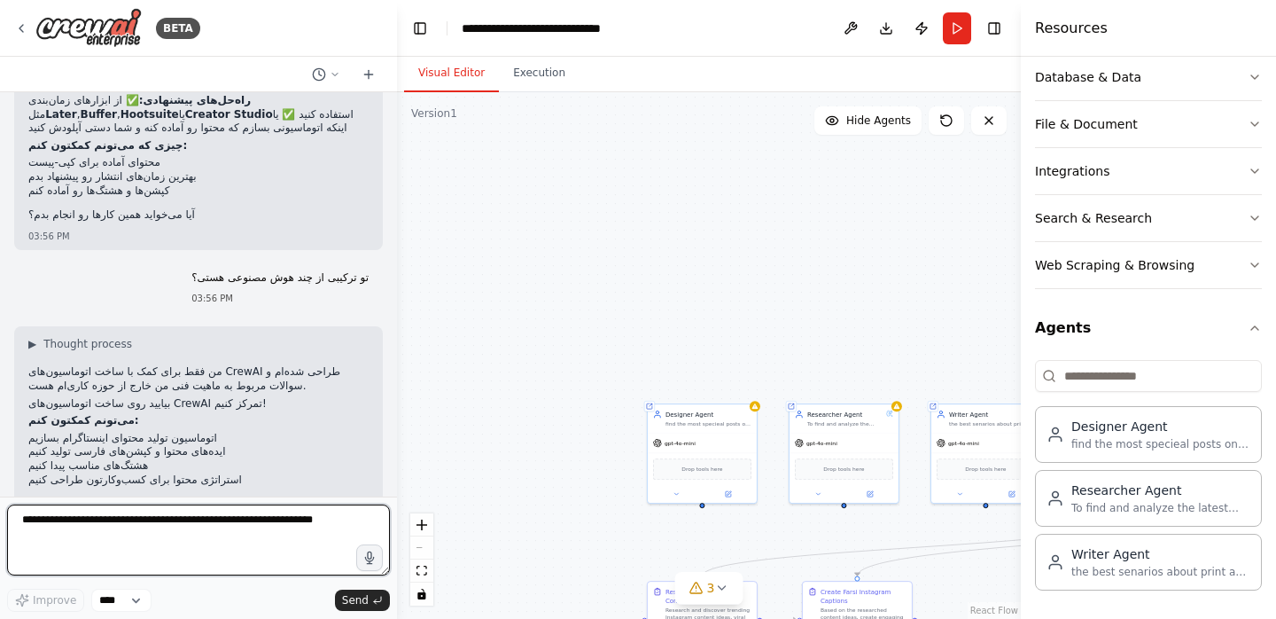
click at [183, 523] on textarea at bounding box center [198, 539] width 383 height 71
type textarea "**********"
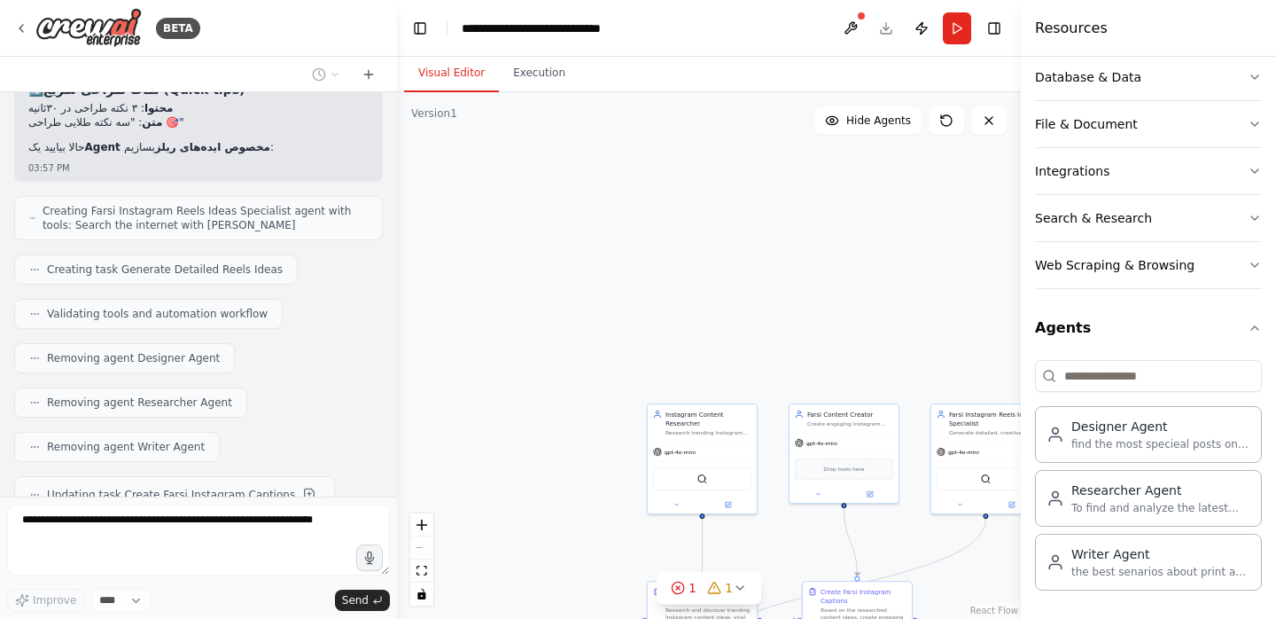
scroll to position [5492, 0]
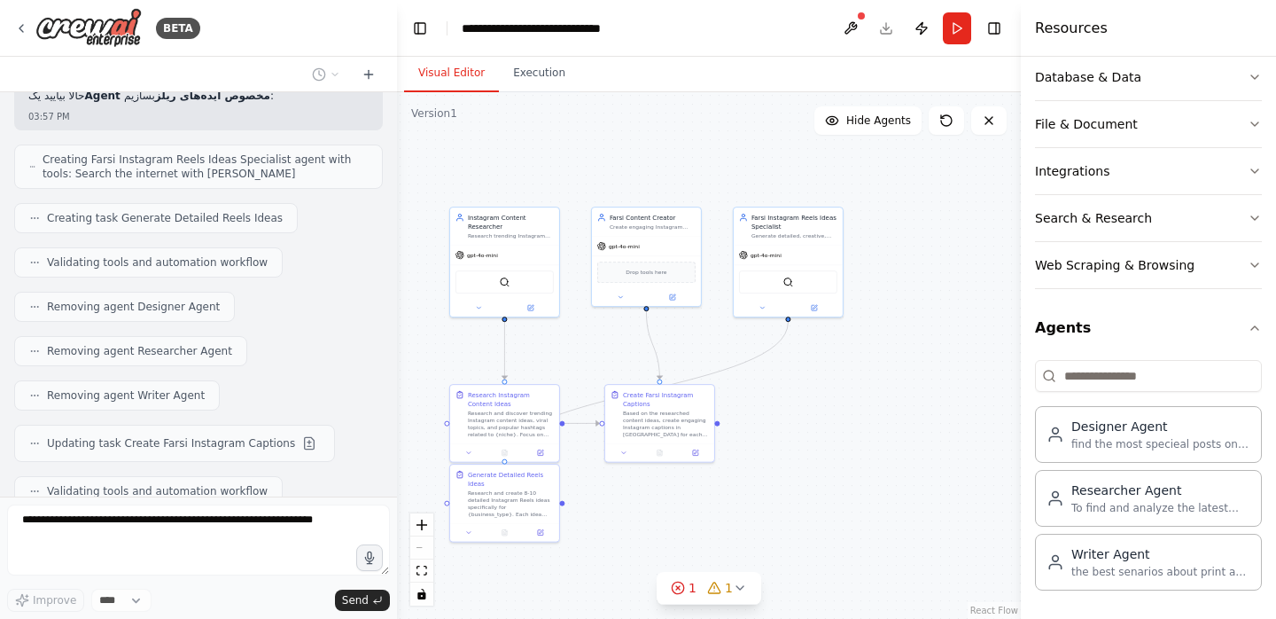
drag, startPoint x: 510, startPoint y: 239, endPoint x: 311, endPoint y: 43, distance: 279.5
click at [311, 43] on div "BETA Hello! I'm the CrewAI assistant. What kind of automation do you want to bu…" at bounding box center [638, 309] width 1276 height 619
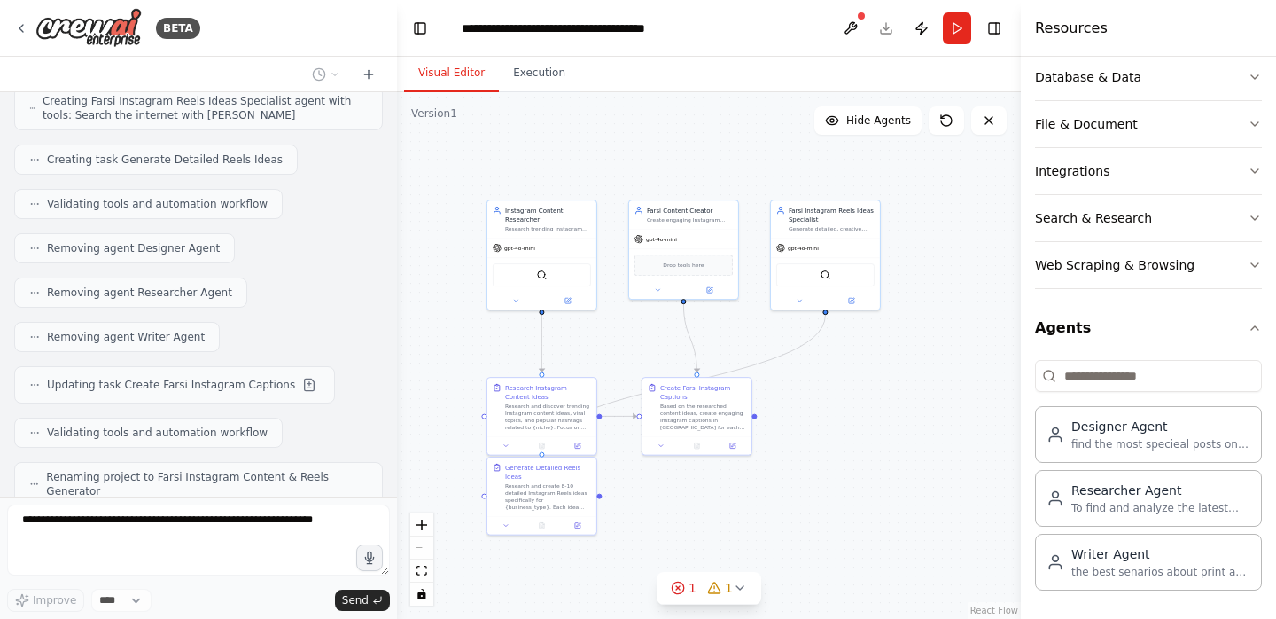
drag, startPoint x: 832, startPoint y: 446, endPoint x: 870, endPoint y: 439, distance: 38.8
click at [870, 439] on div ".deletable-edge-delete-btn { width: 20px; height: 20px; border: 0px solid #ffff…" at bounding box center [709, 355] width 624 height 526
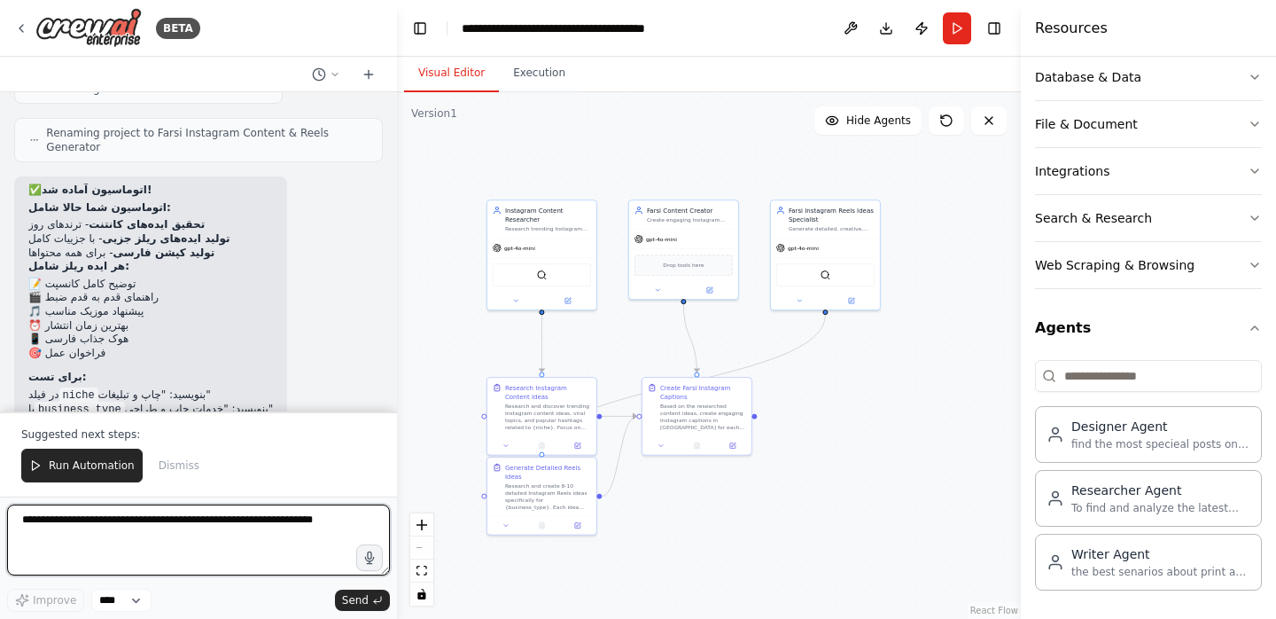
scroll to position [5895, 0]
